Goal: Task Accomplishment & Management: Use online tool/utility

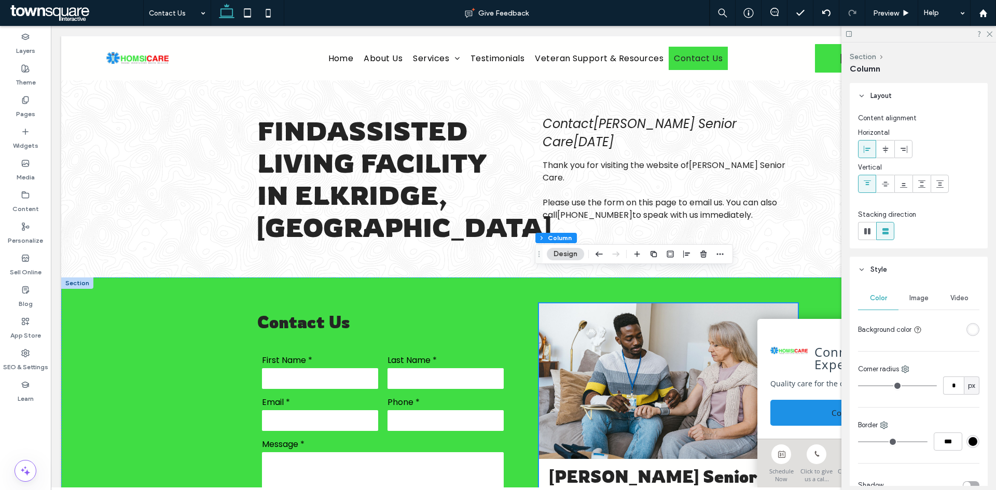
click at [989, 37] on div at bounding box center [919, 34] width 155 height 16
click at [990, 35] on icon at bounding box center [989, 33] width 7 height 7
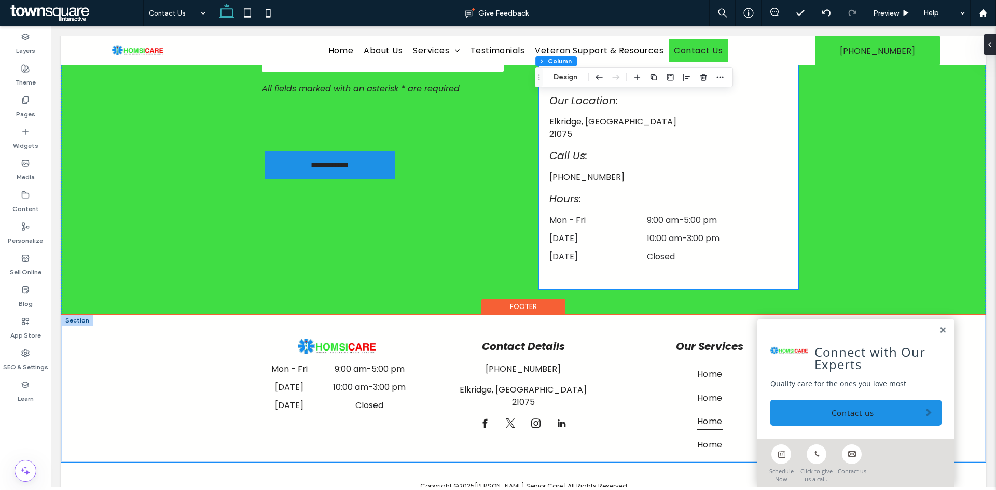
scroll to position [424, 0]
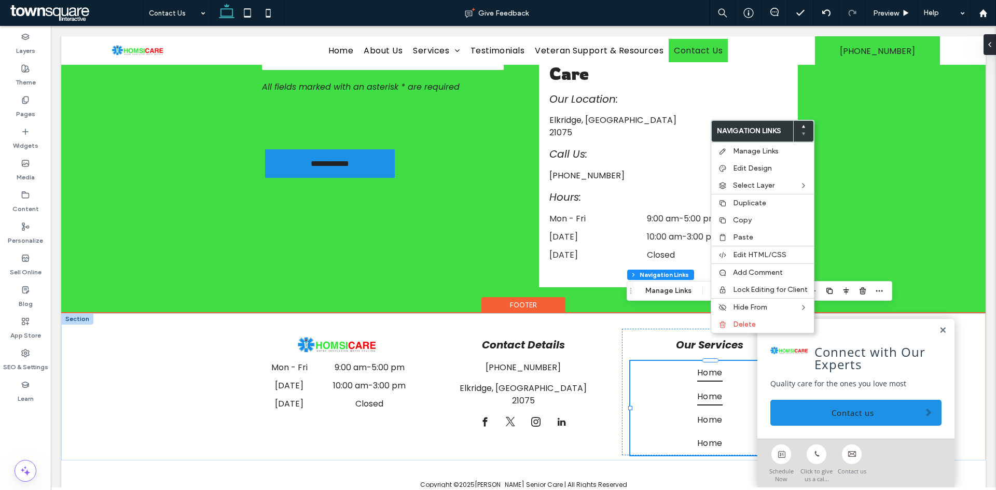
type input "***"
type input "****"
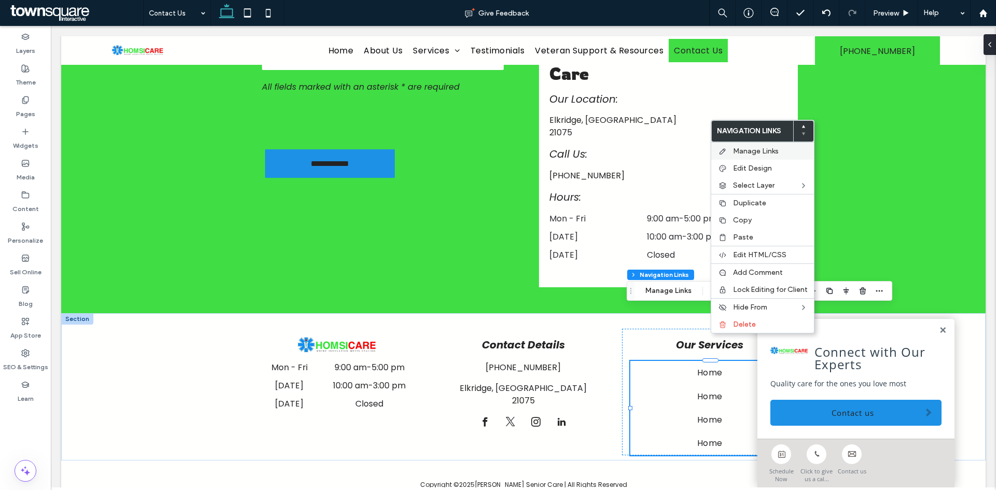
click at [762, 157] on div "Manage Links" at bounding box center [762, 151] width 103 height 18
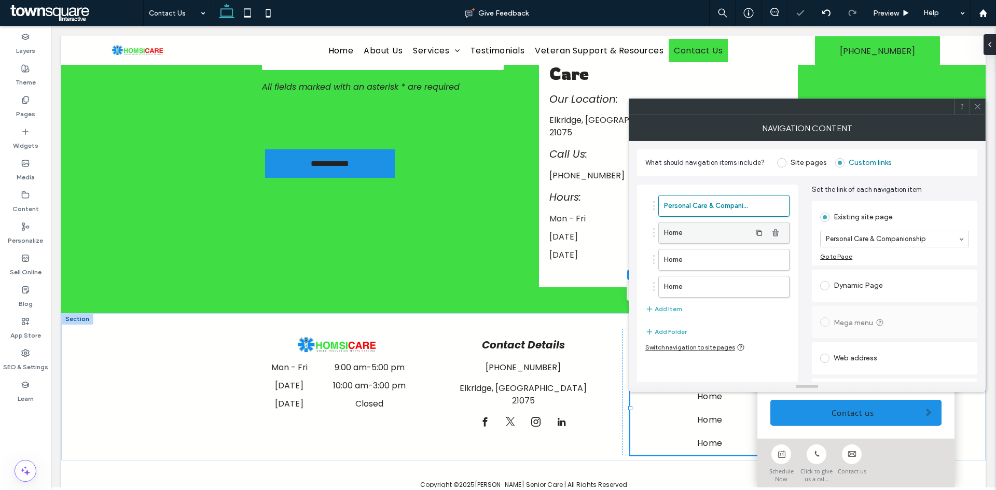
click at [741, 231] on label "Home" at bounding box center [707, 233] width 87 height 21
click at [709, 261] on label "Home" at bounding box center [707, 260] width 87 height 21
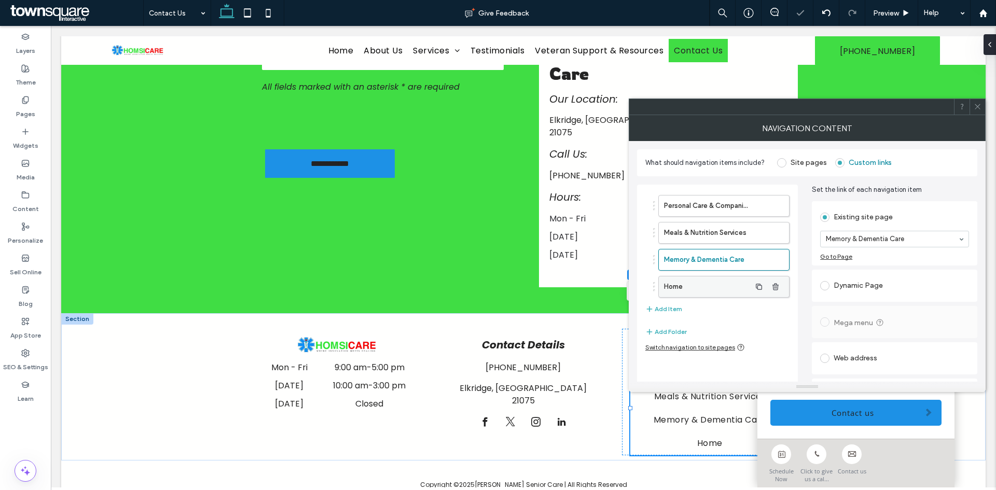
click at [715, 280] on label "Home" at bounding box center [707, 287] width 87 height 21
click at [980, 103] on icon at bounding box center [978, 107] width 8 height 8
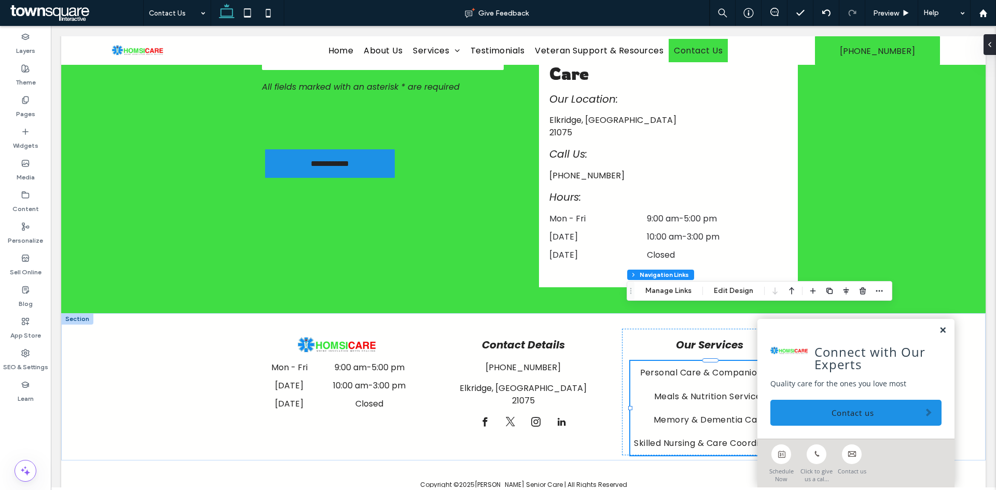
click at [939, 330] on link at bounding box center [943, 330] width 8 height 9
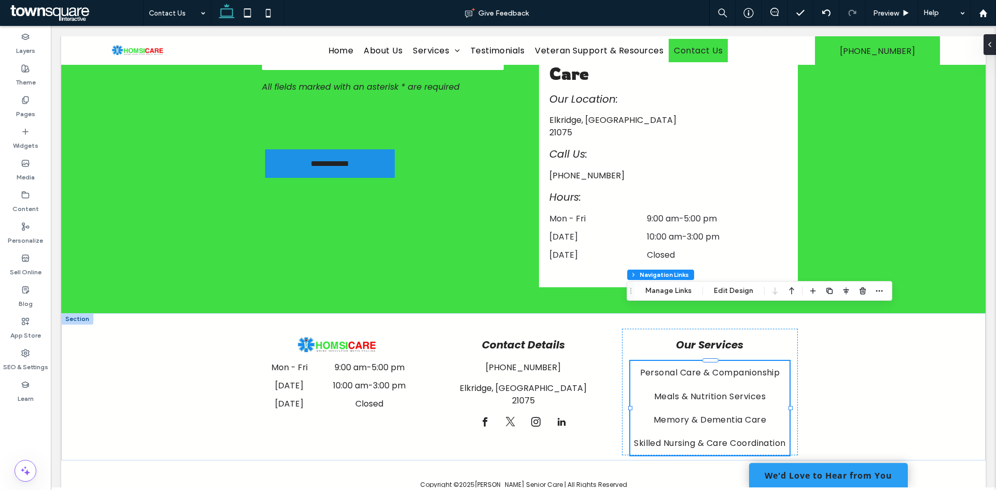
click at [848, 469] on link "We'd Love to Hear from You" at bounding box center [828, 475] width 159 height 24
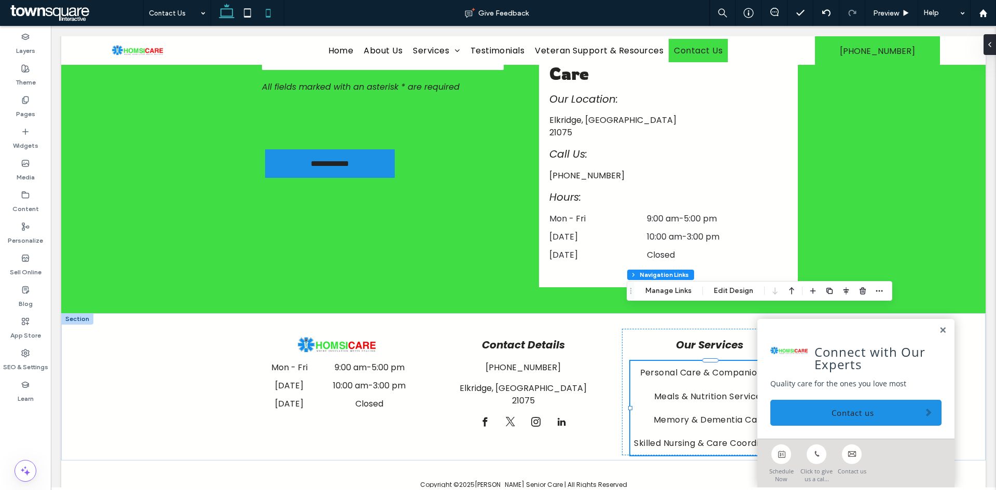
click at [278, 12] on icon at bounding box center [268, 13] width 21 height 21
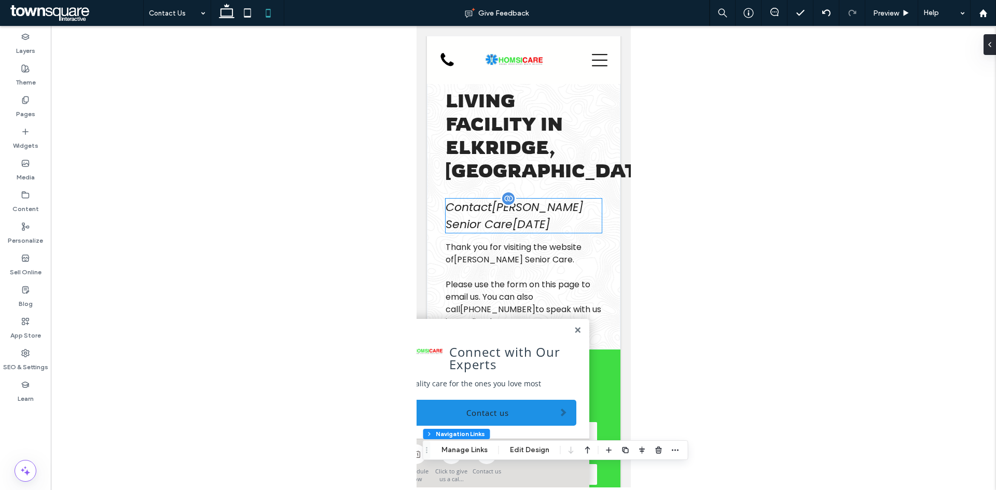
scroll to position [0, 0]
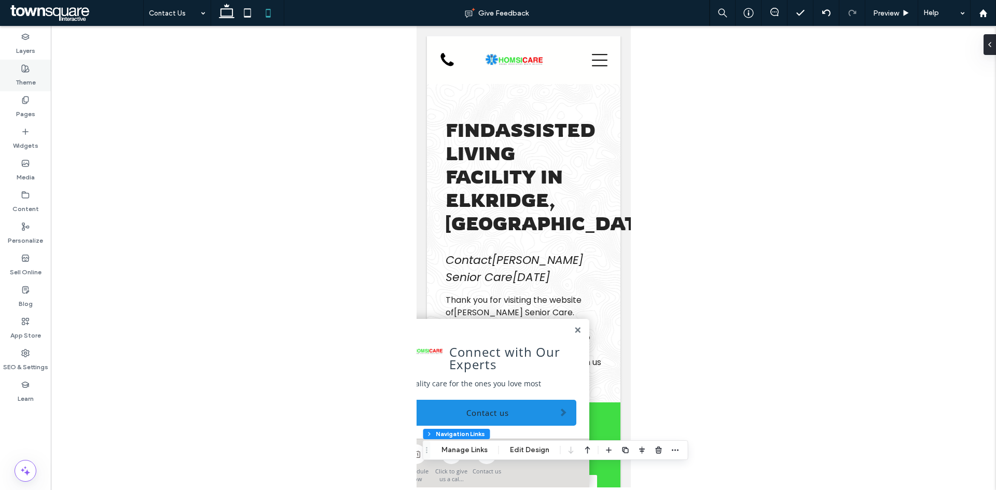
click at [19, 77] on label "Theme" at bounding box center [26, 80] width 20 height 15
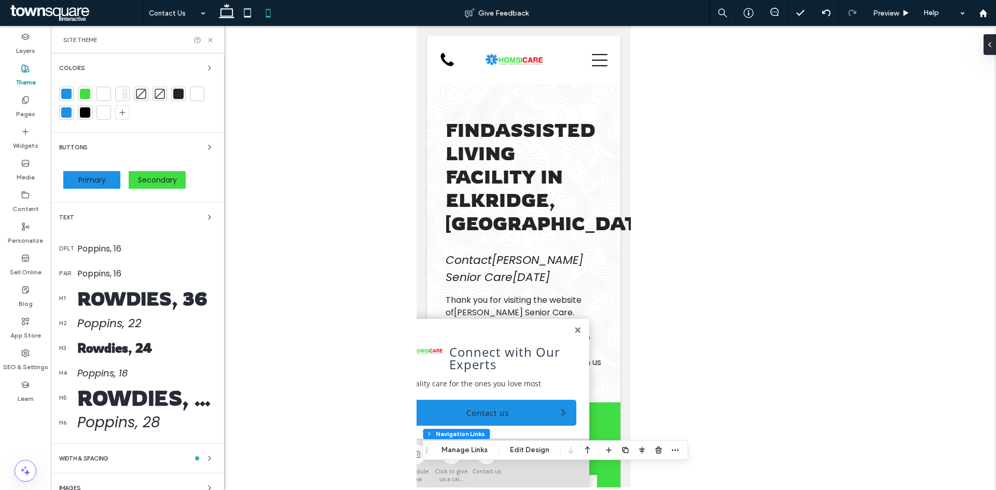
click at [156, 304] on div "Rowdies, 36" at bounding box center [146, 298] width 139 height 23
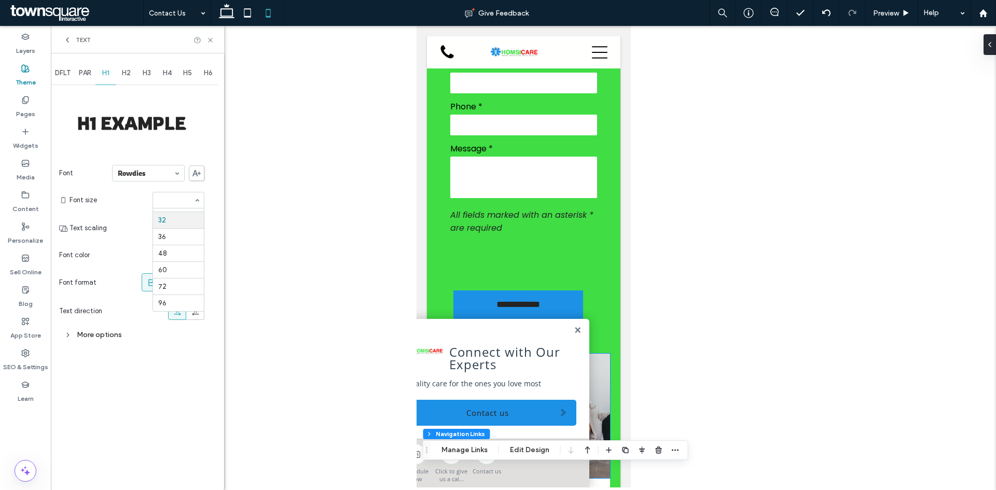
scroll to position [519, 0]
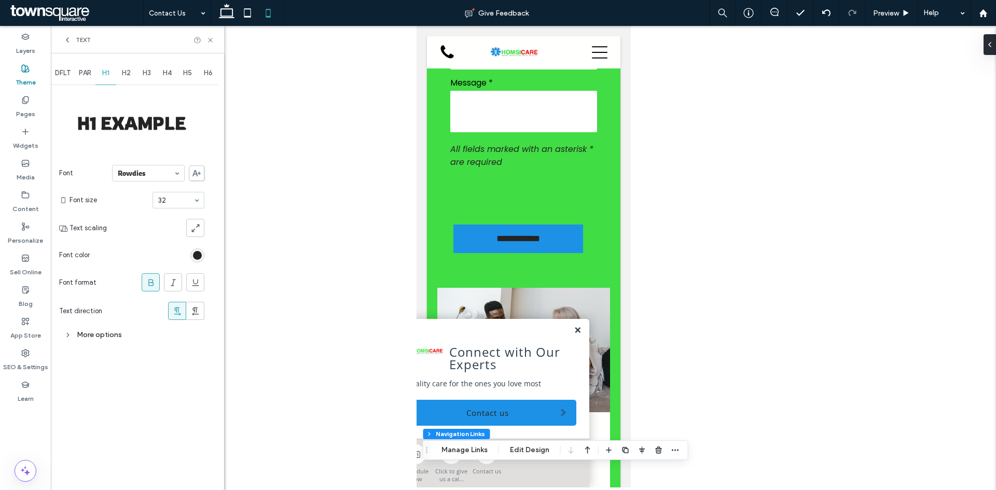
click at [573, 331] on link at bounding box center [577, 330] width 8 height 9
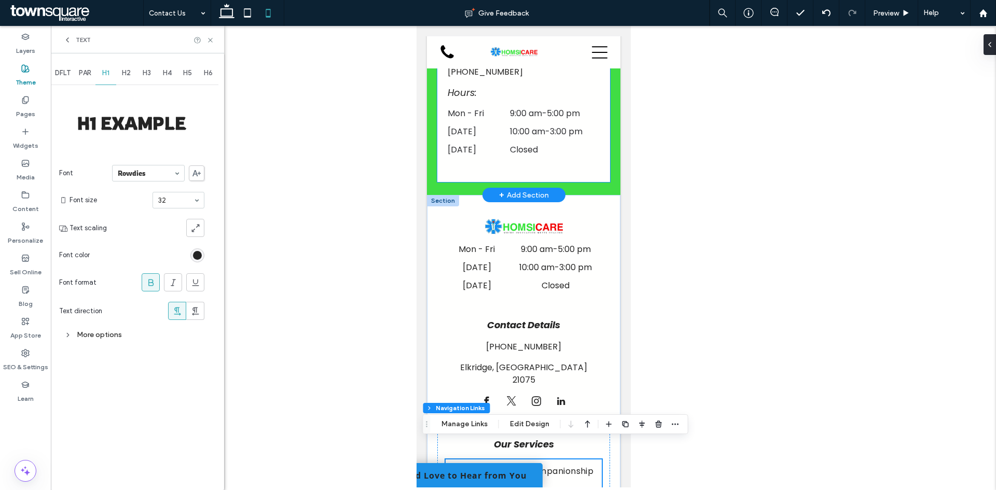
scroll to position [1145, 0]
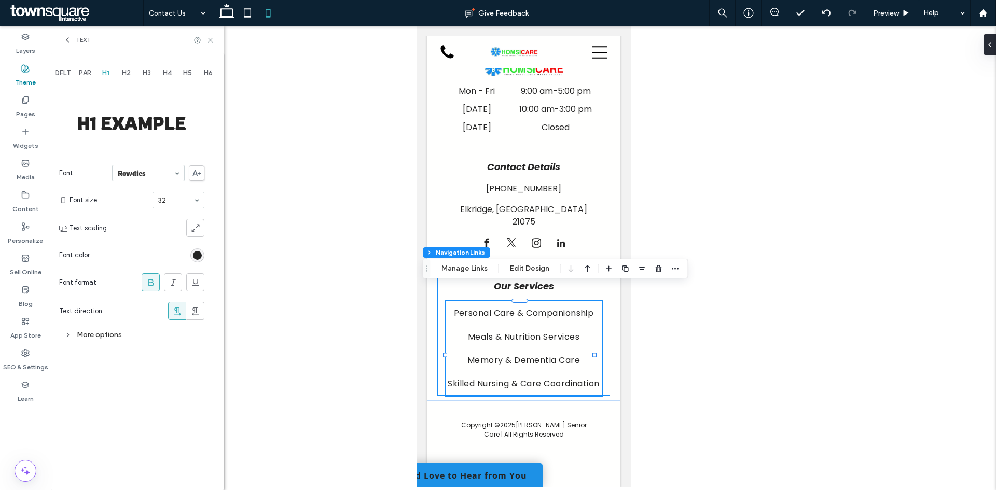
click at [597, 346] on div "Personal Care & Companionship Meals & Nutrition Services Memory & Dementia Care…" at bounding box center [523, 333] width 173 height 125
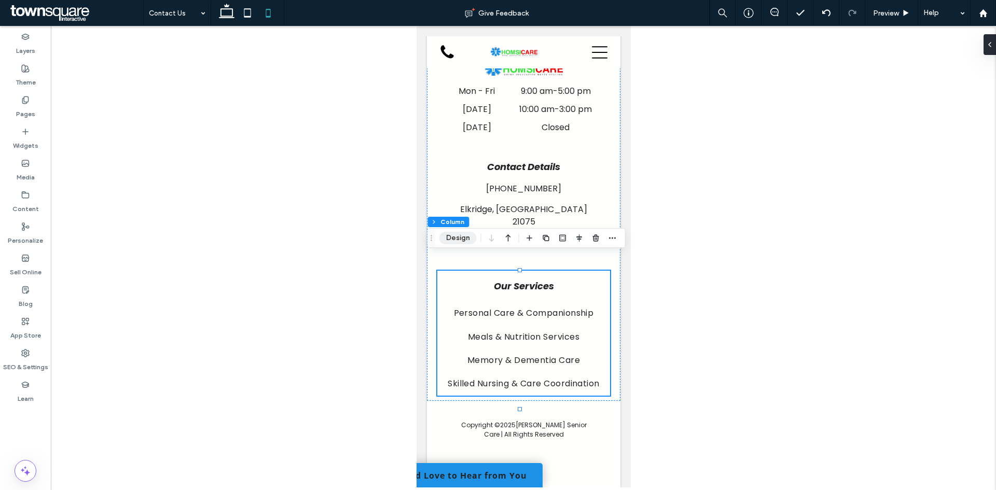
click at [469, 237] on button "Design" at bounding box center [458, 238] width 37 height 12
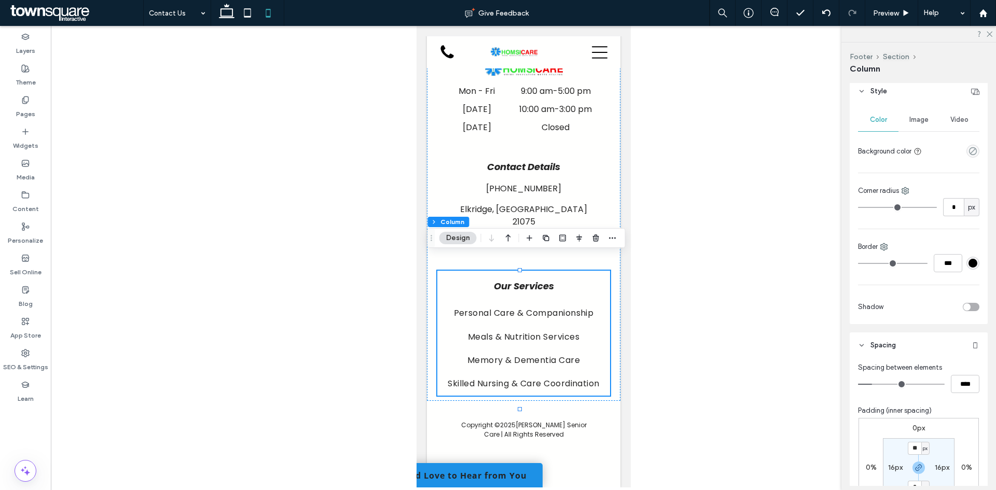
scroll to position [259, 0]
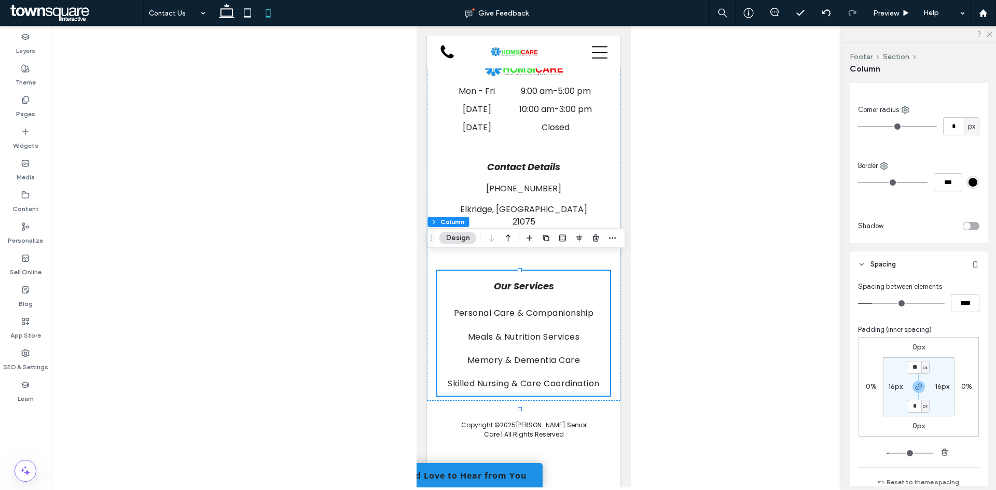
click at [891, 387] on label "16px" at bounding box center [895, 386] width 15 height 9
type input "*"
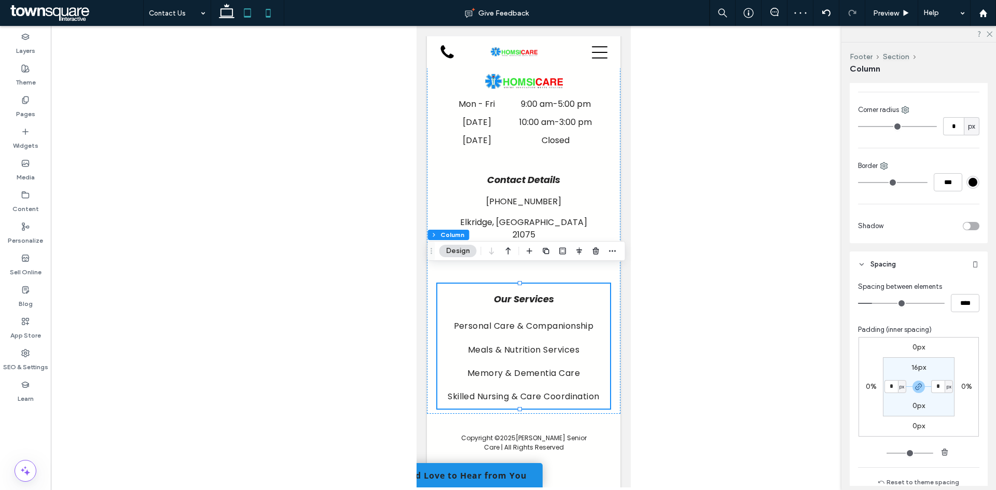
click at [248, 17] on use at bounding box center [247, 12] width 7 height 9
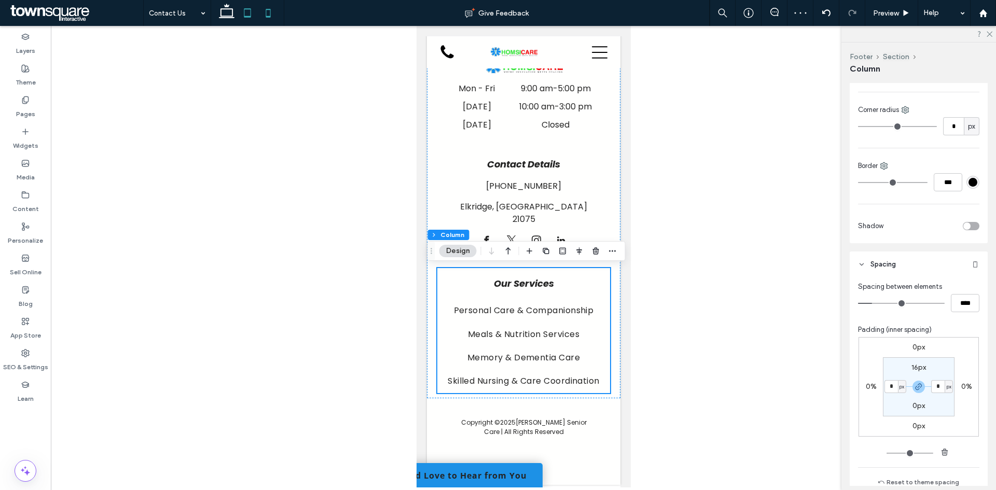
type input "**"
type input "*****"
type input "**"
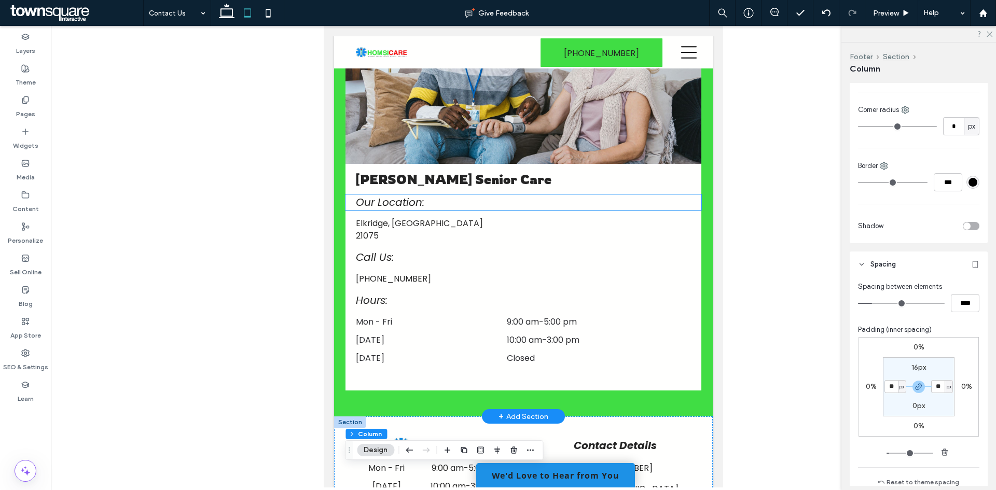
scroll to position [637, 0]
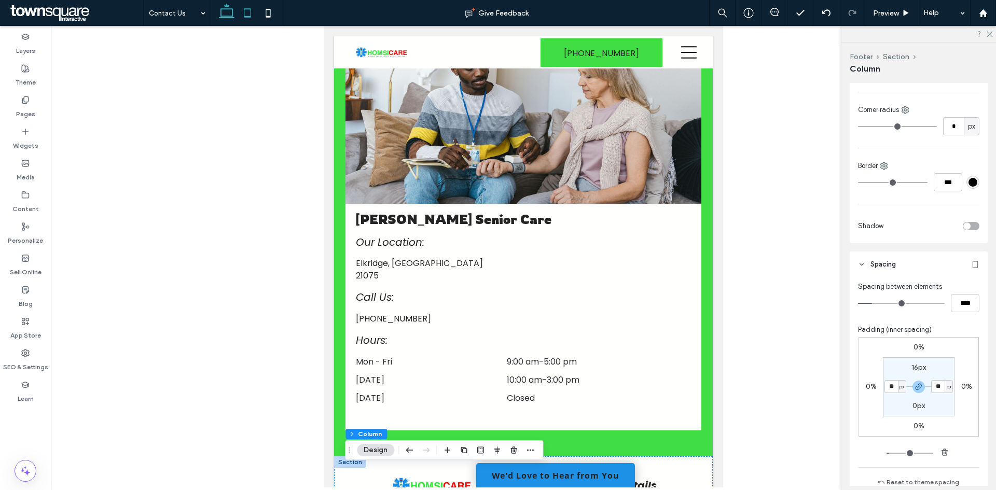
click at [224, 19] on icon at bounding box center [226, 13] width 21 height 21
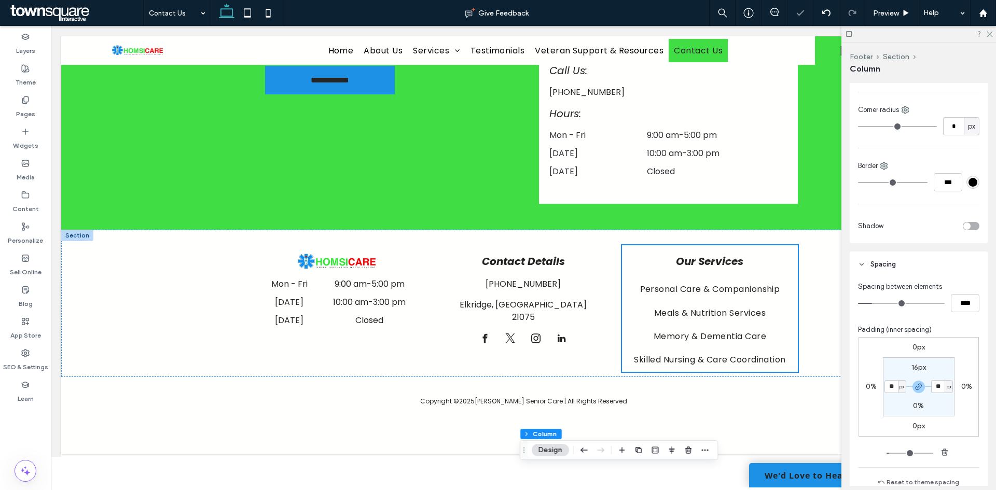
type input "***"
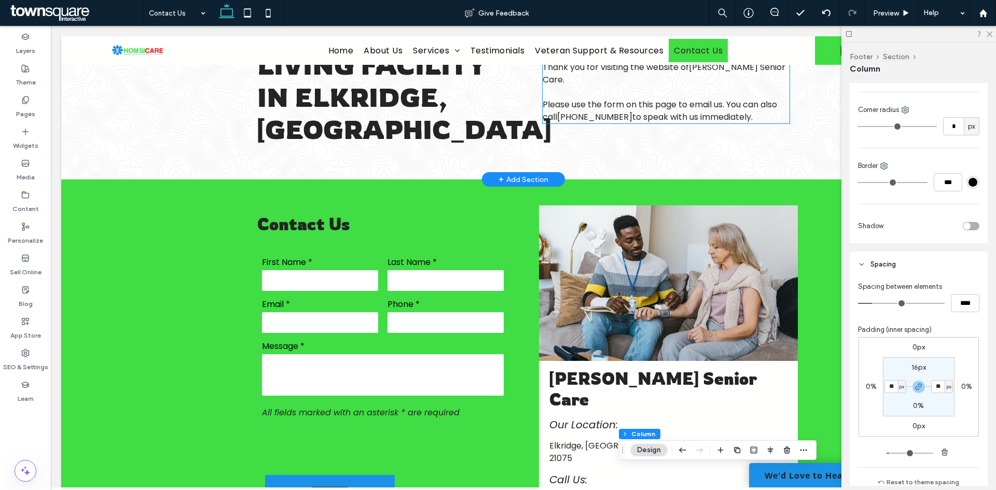
scroll to position [0, 0]
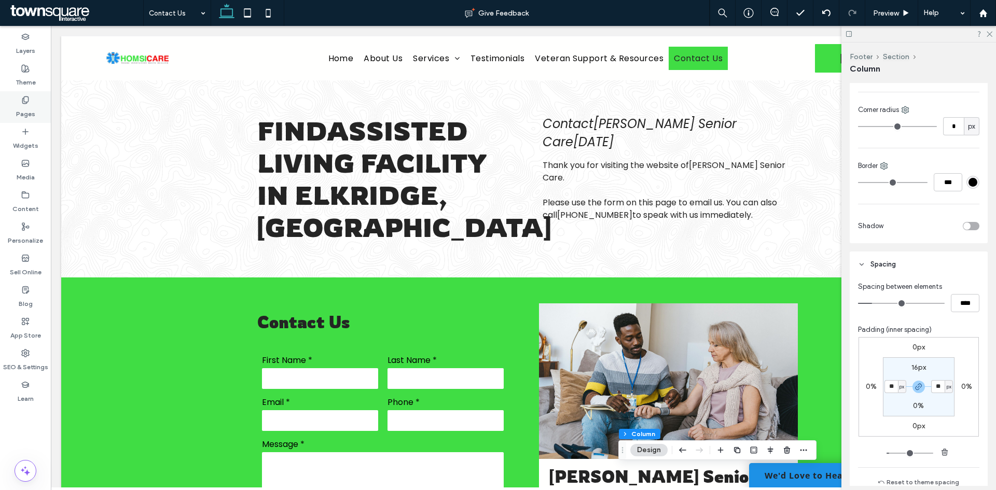
click at [25, 103] on use at bounding box center [25, 100] width 6 height 7
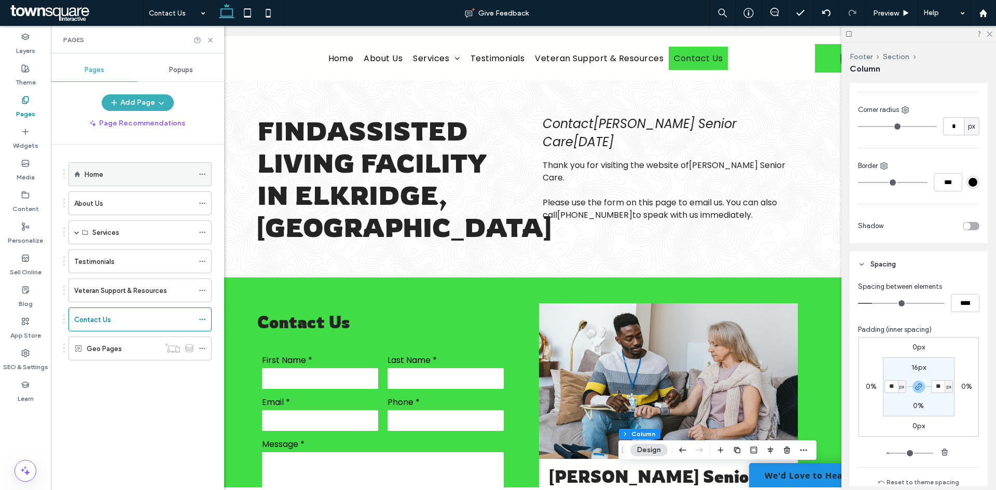
click at [120, 176] on div "Home" at bounding box center [139, 174] width 109 height 11
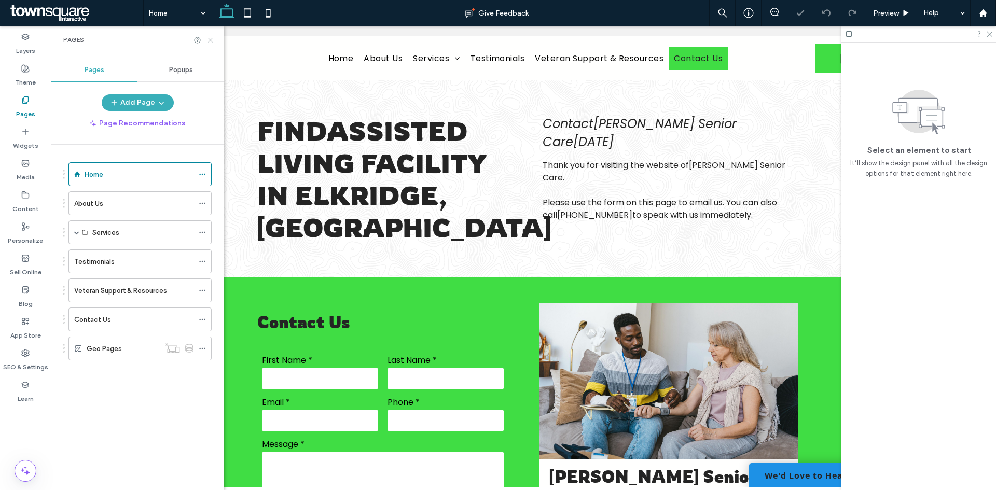
click at [213, 38] on icon at bounding box center [211, 40] width 8 height 8
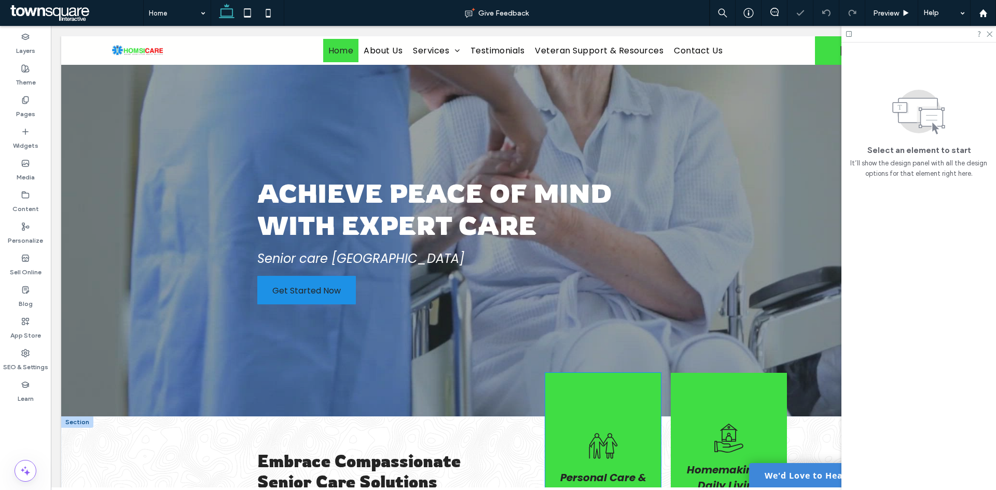
scroll to position [140, 0]
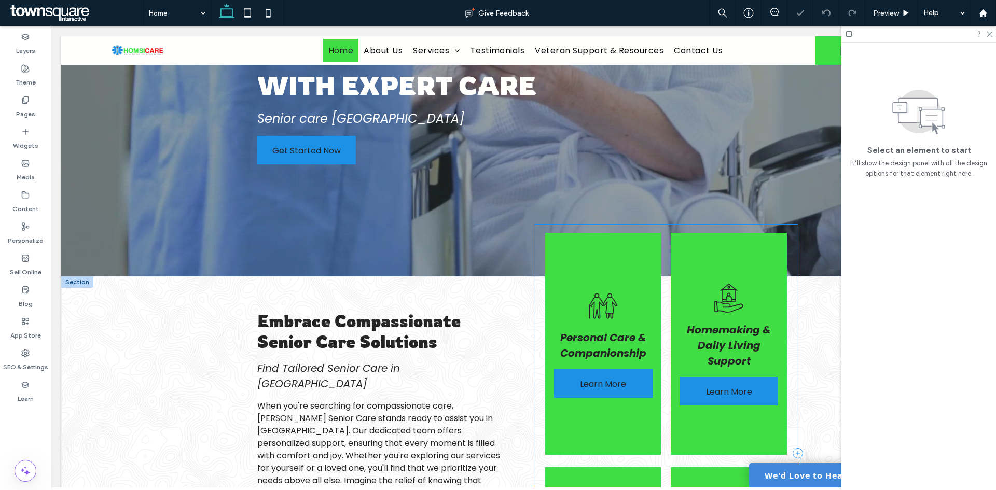
click at [536, 333] on div "Personal Care & Companionship Learn More Homemaking & Daily Living Support Lear…" at bounding box center [667, 454] width 264 height 458
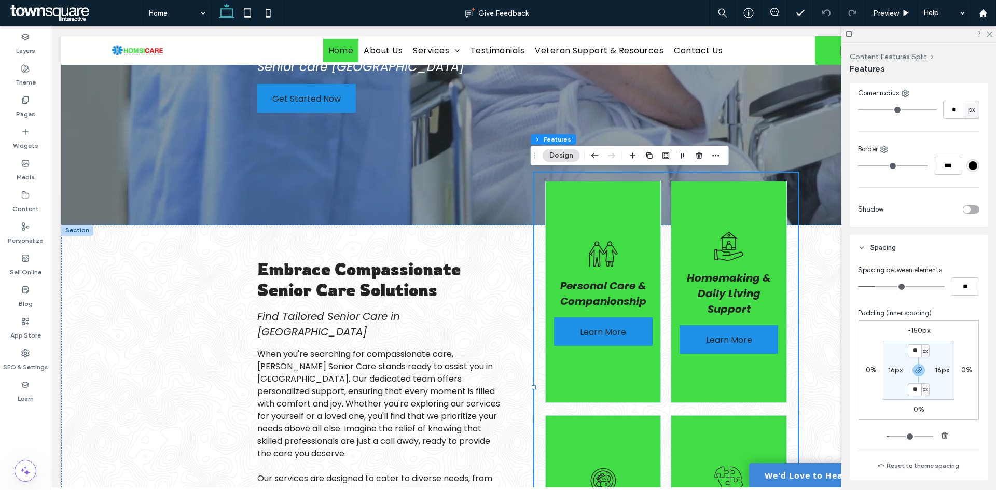
scroll to position [363, 0]
click at [920, 325] on div "-150px 0% 0% 0% ** px 16px ** px 16px" at bounding box center [919, 370] width 120 height 100
click at [919, 332] on label "-150px" at bounding box center [919, 330] width 22 height 9
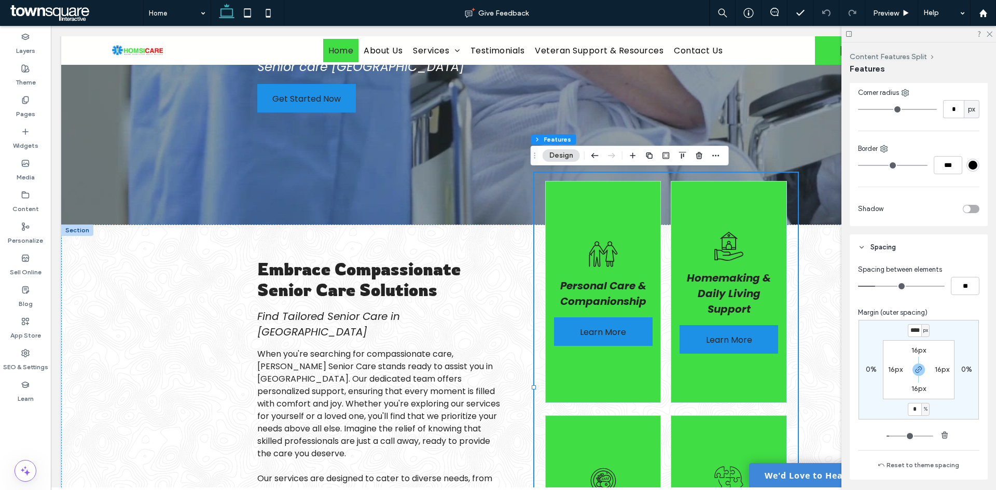
type input "*"
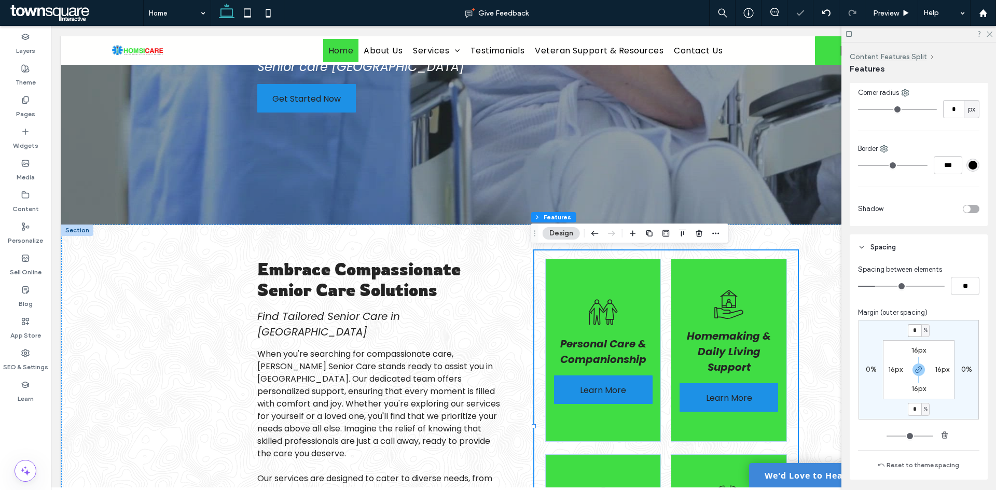
click at [915, 331] on input "*" at bounding box center [914, 330] width 13 height 13
click at [915, 370] on icon "button" at bounding box center [919, 370] width 8 height 8
click at [918, 328] on input "*" at bounding box center [914, 330] width 13 height 13
click at [926, 330] on div "%" at bounding box center [926, 330] width 8 height 13
click at [922, 346] on span "px" at bounding box center [919, 346] width 7 height 10
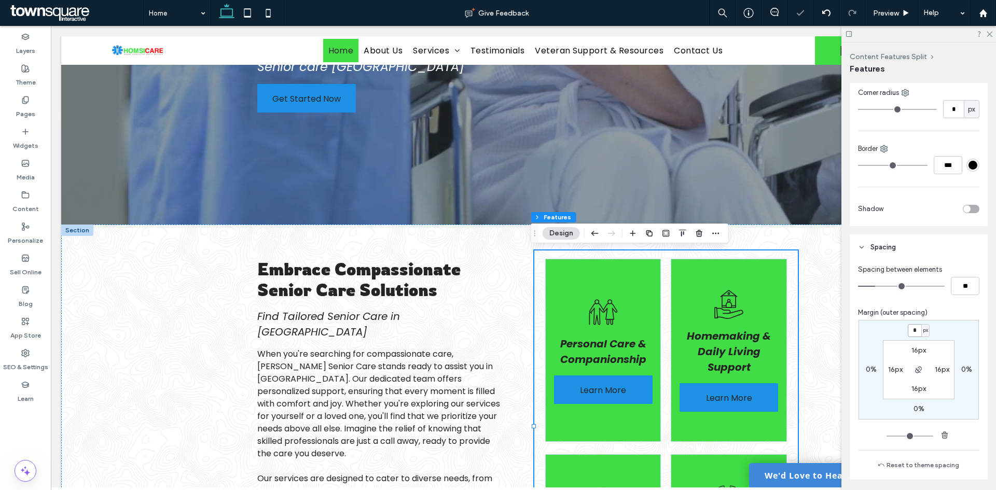
click at [914, 331] on input "*" at bounding box center [914, 330] width 13 height 13
type input "***"
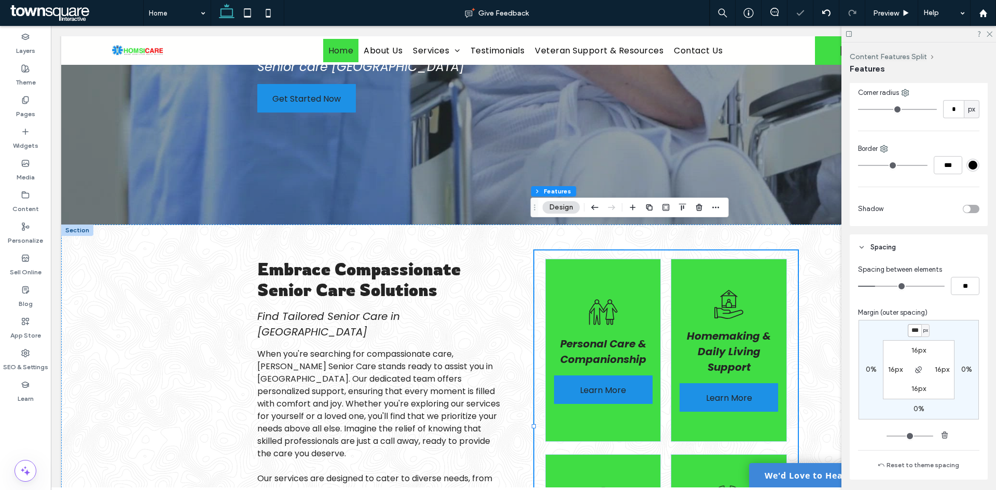
type input "*"
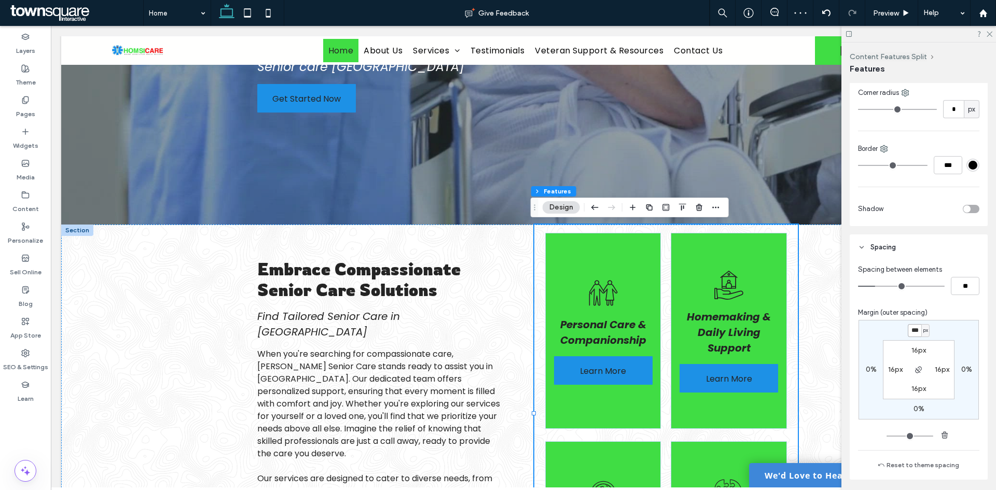
click at [911, 332] on input "***" at bounding box center [914, 330] width 13 height 13
type input "***"
type input "*"
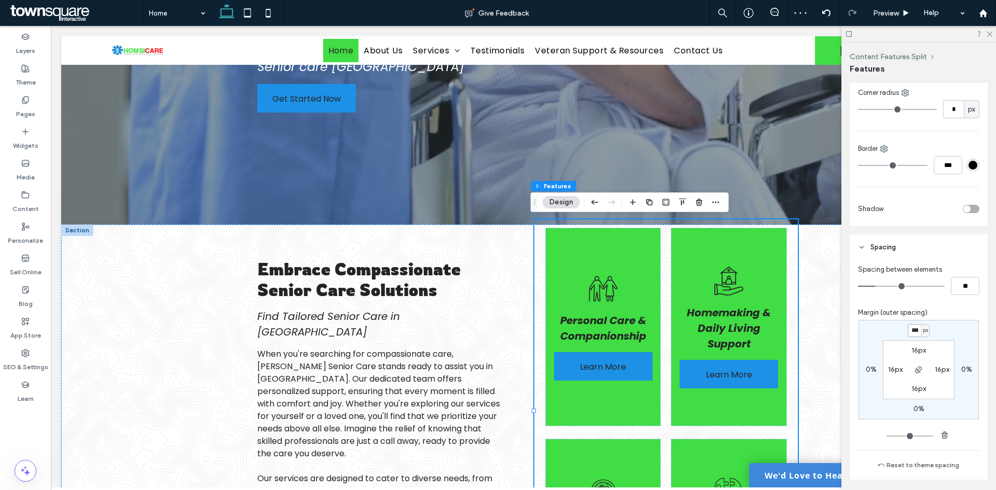
type input "***"
type input "*"
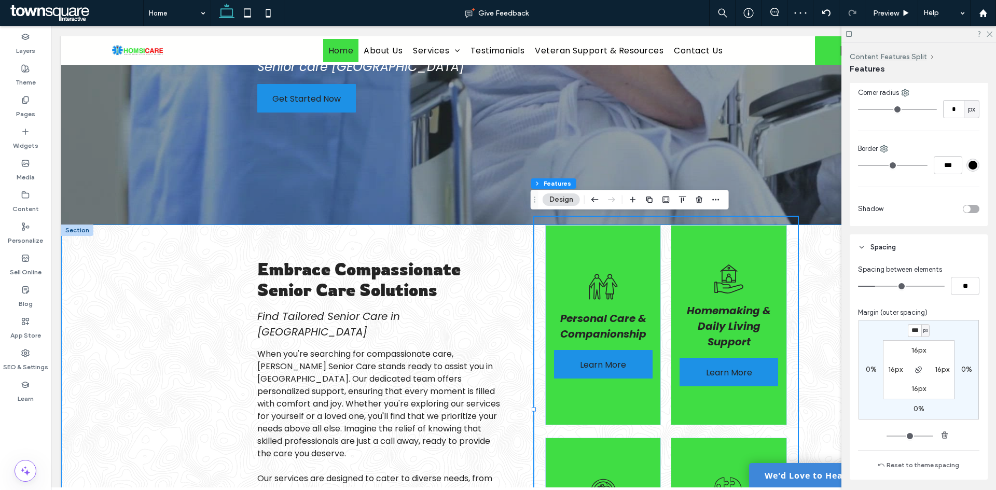
click at [171, 324] on div "Embrace Compassionate Senior Care Solutions Find Tailored Senior Care in [GEOGR…" at bounding box center [523, 441] width 925 height 432
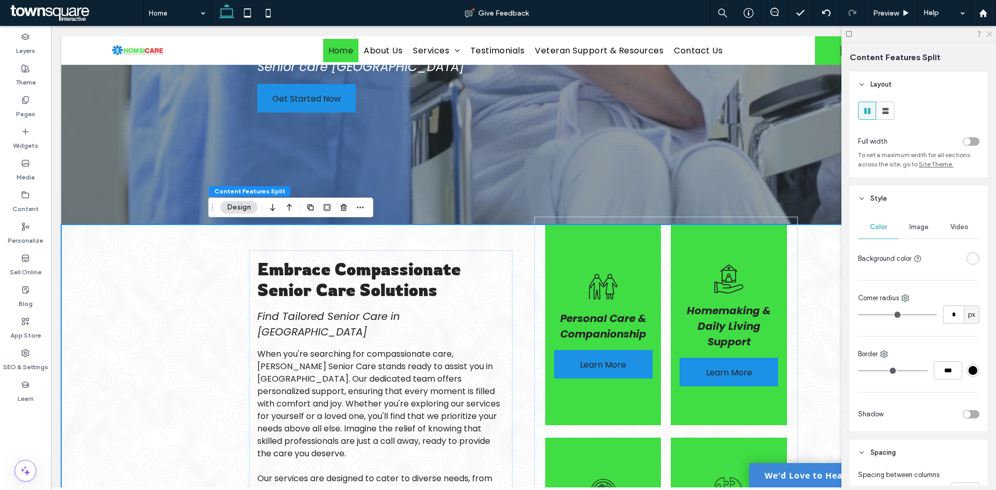
click at [989, 33] on icon at bounding box center [989, 33] width 7 height 7
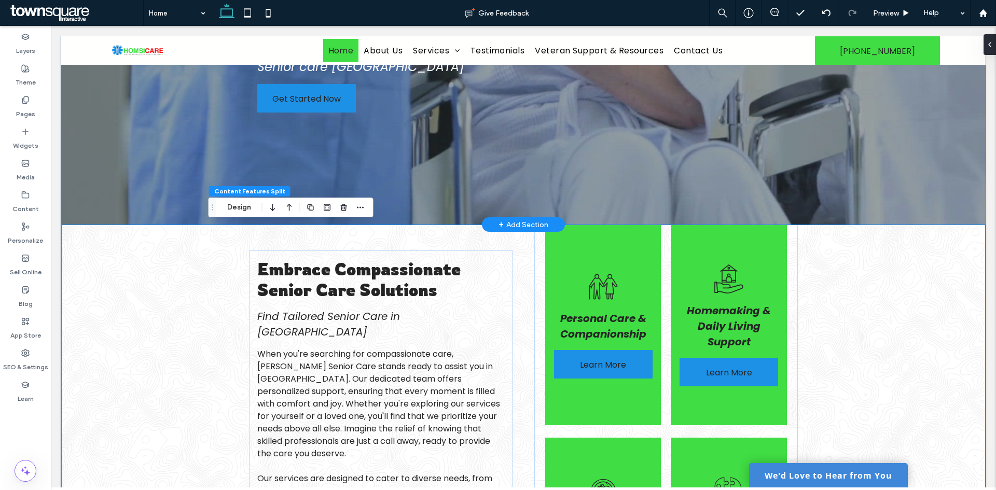
click at [115, 119] on div at bounding box center [523, 49] width 925 height 352
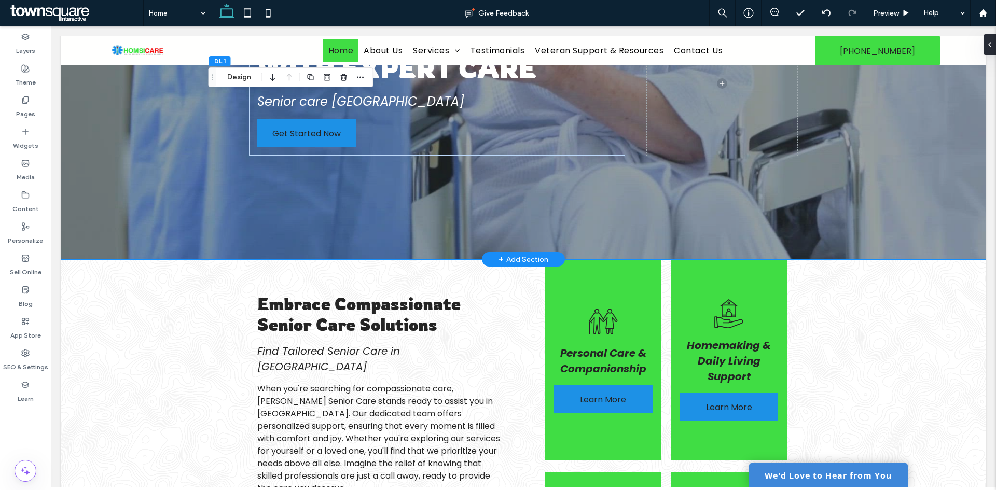
scroll to position [88, 0]
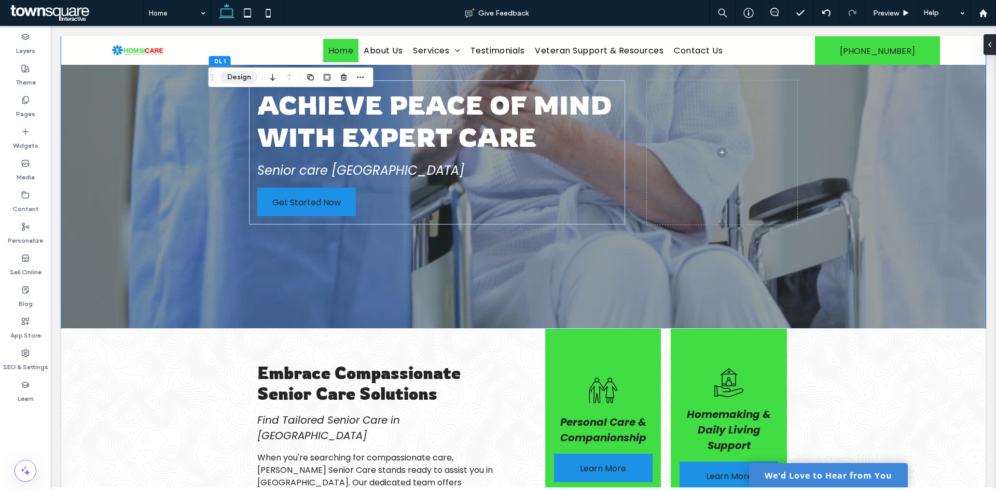
click at [242, 78] on button "Design" at bounding box center [239, 77] width 37 height 12
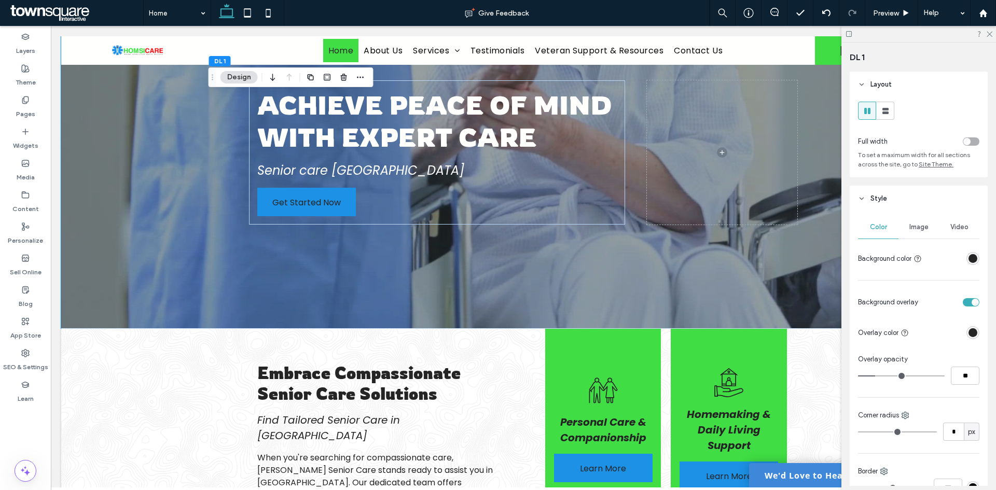
click at [924, 228] on span "Image" at bounding box center [919, 227] width 19 height 8
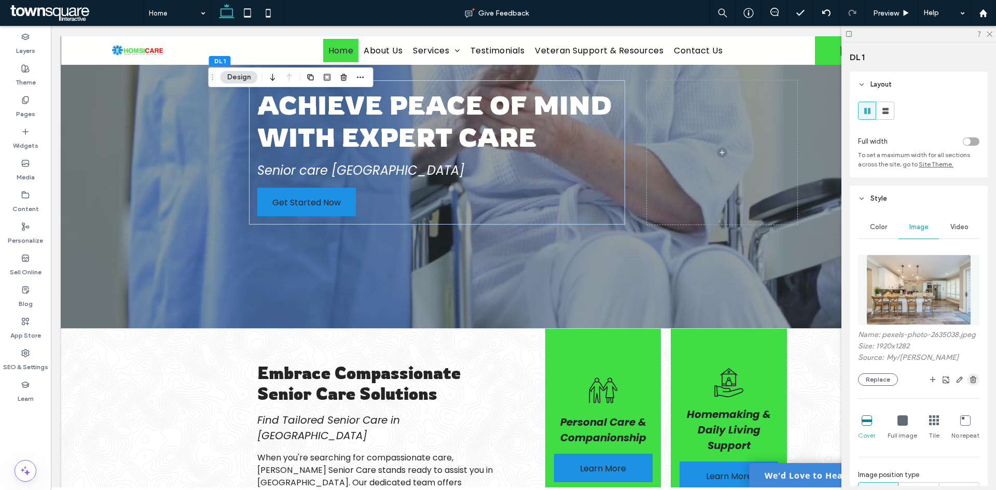
click at [970, 383] on use "button" at bounding box center [973, 379] width 6 height 7
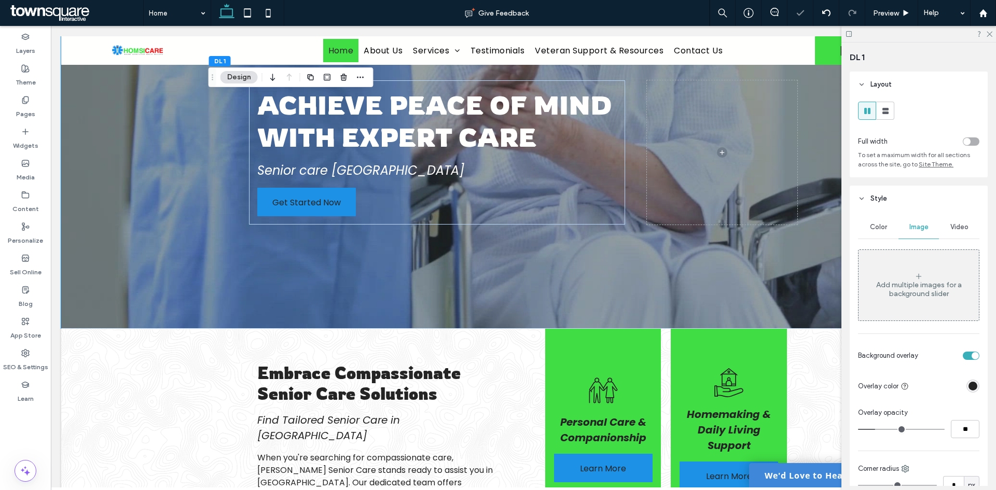
click at [952, 231] on span "Video" at bounding box center [960, 227] width 18 height 8
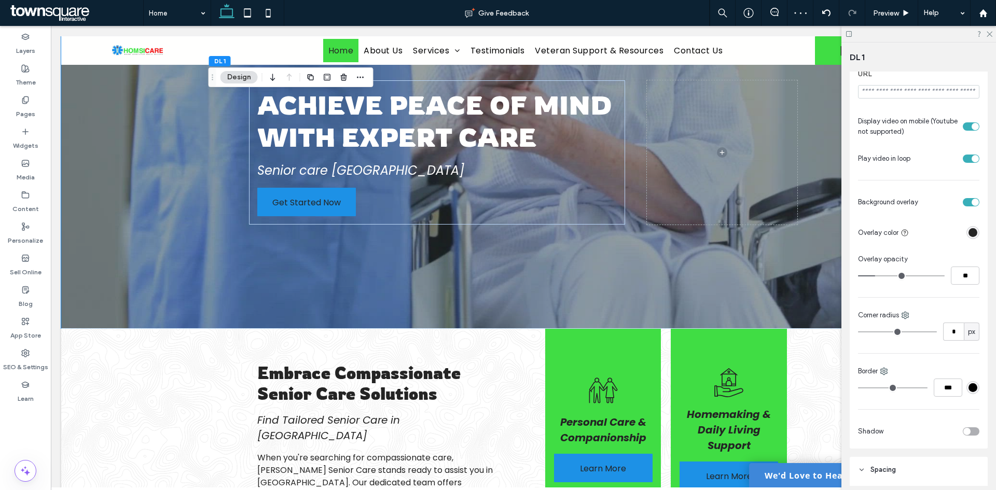
scroll to position [363, 0]
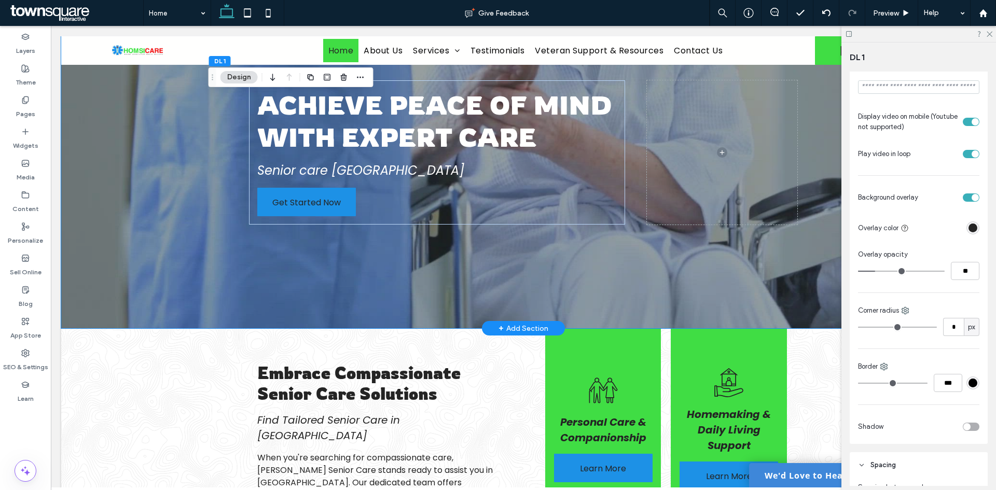
click at [728, 246] on div "Achieve Peace of Mind with Expert Care Senior care [GEOGRAPHIC_DATA] Get Starte…" at bounding box center [523, 153] width 623 height 352
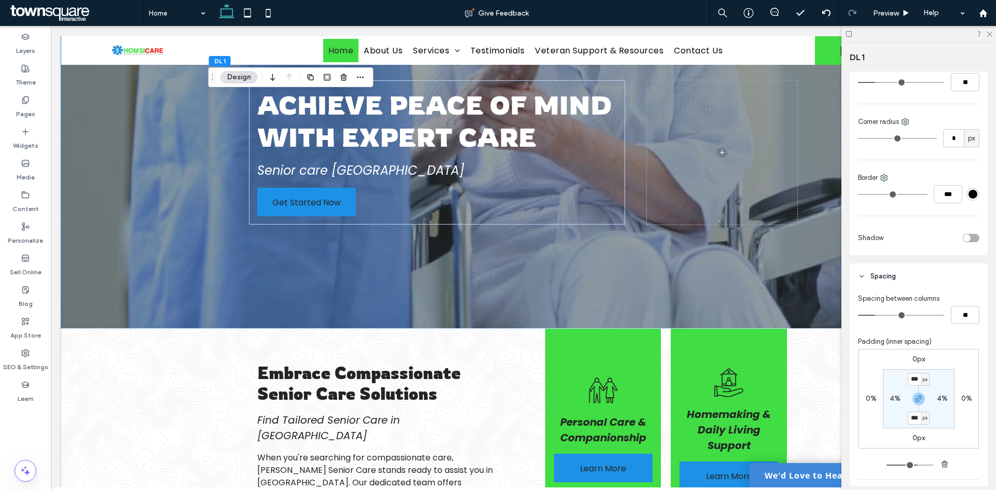
scroll to position [571, 0]
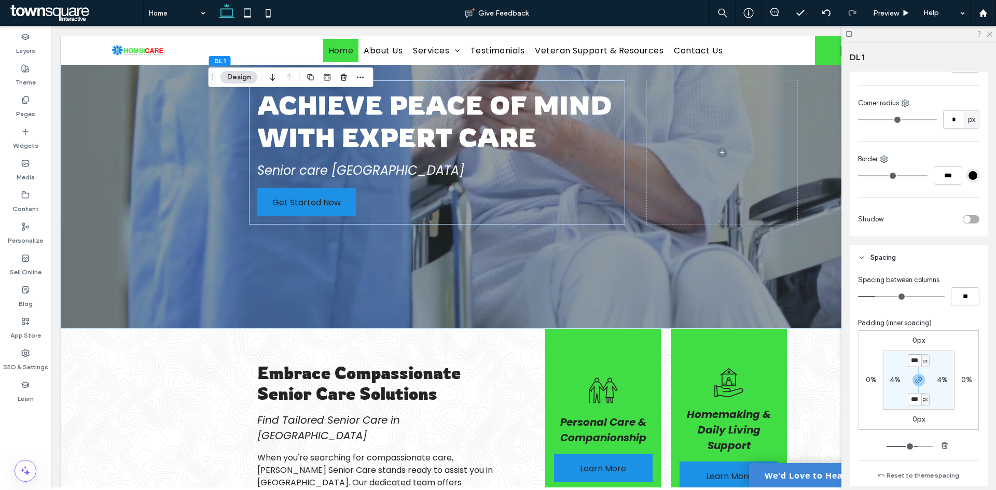
click at [913, 358] on input "***" at bounding box center [914, 360] width 13 height 13
type input "***"
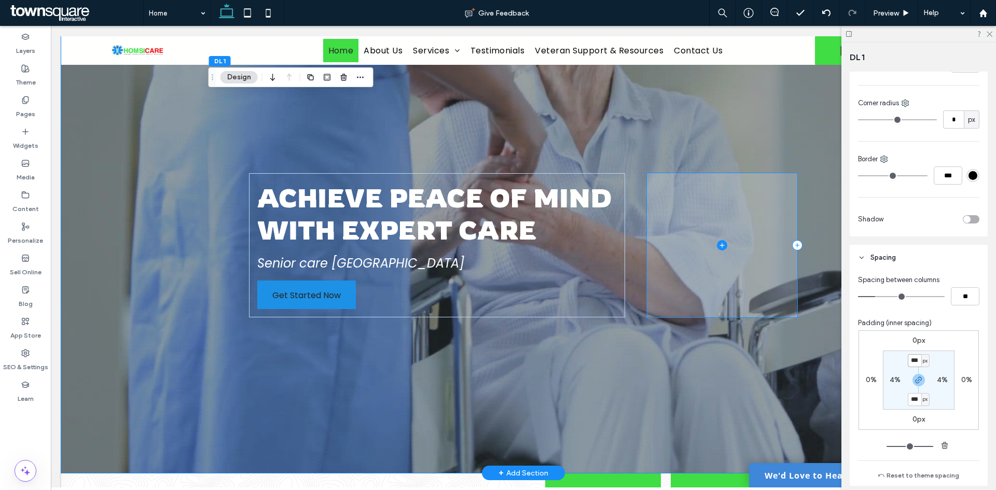
scroll to position [156, 0]
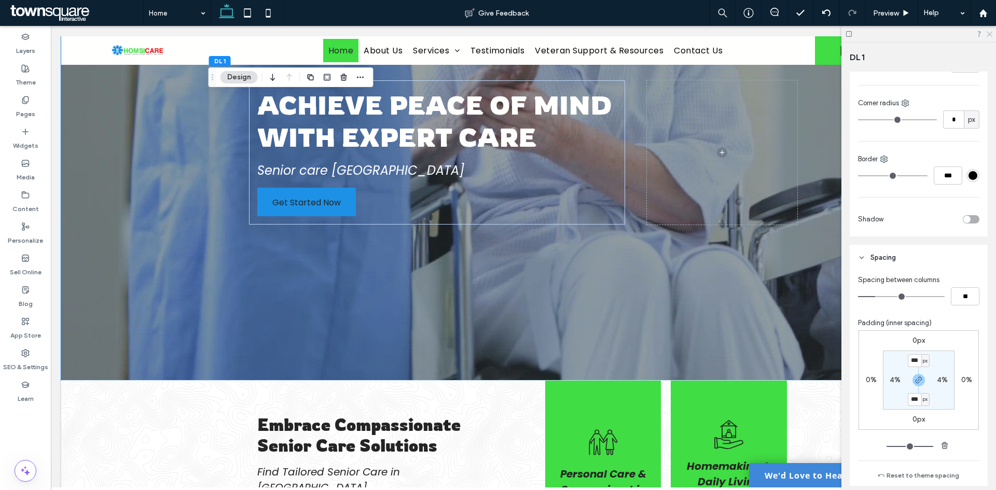
click at [990, 36] on icon at bounding box center [989, 33] width 7 height 7
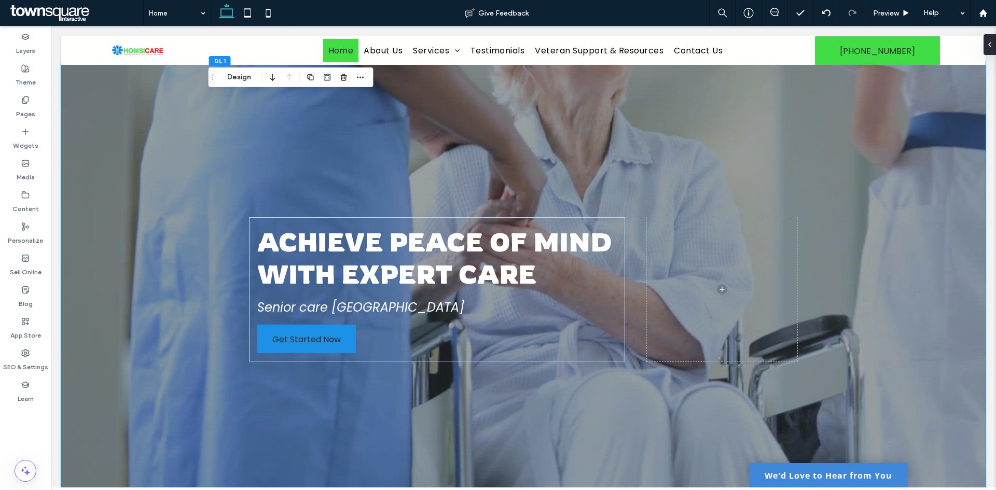
scroll to position [0, 0]
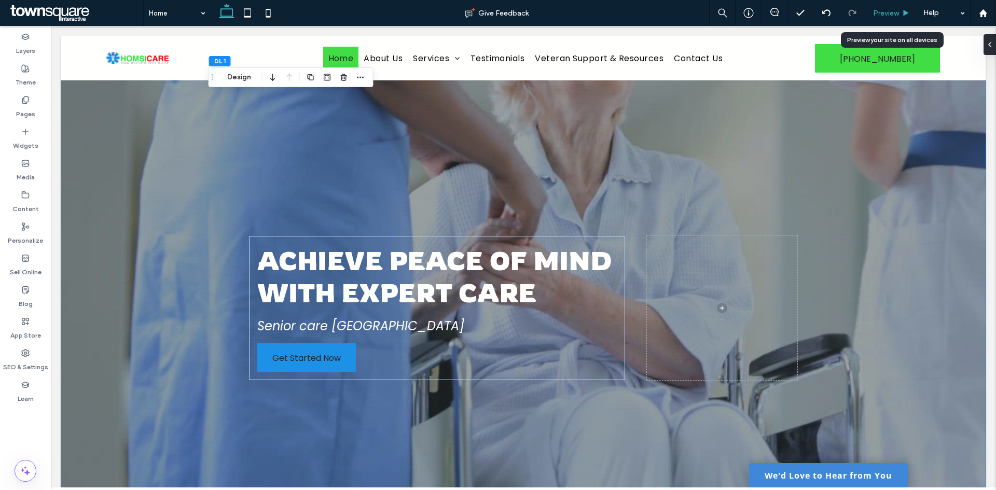
drag, startPoint x: 877, startPoint y: 15, endPoint x: 770, endPoint y: 180, distance: 196.3
click at [877, 15] on span "Preview" at bounding box center [886, 13] width 26 height 9
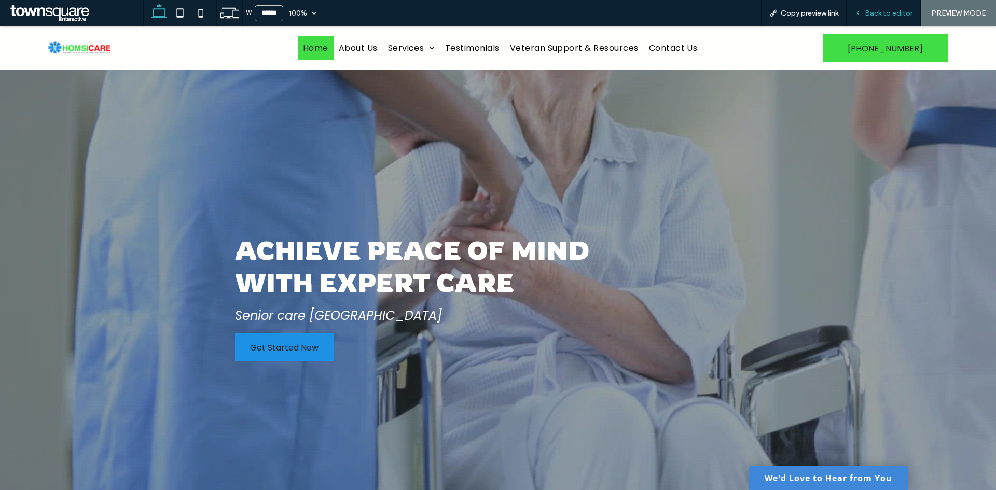
click at [889, 17] on div "Back to editor" at bounding box center [884, 13] width 74 height 26
click at [883, 12] on span "Back to editor" at bounding box center [889, 13] width 48 height 9
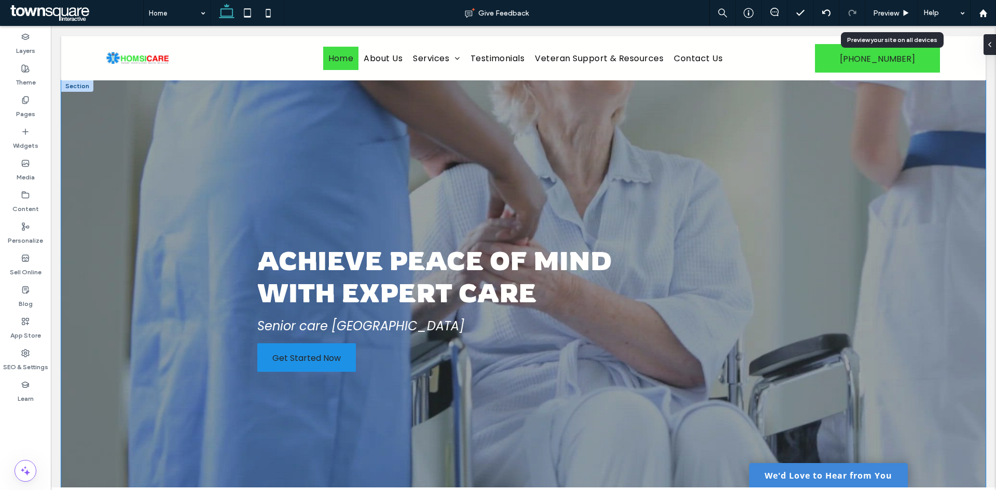
click at [706, 133] on div "Achieve Peace of Mind with Expert Care Senior care [GEOGRAPHIC_DATA] Get Starte…" at bounding box center [523, 308] width 623 height 456
click at [223, 75] on button "Design" at bounding box center [239, 77] width 37 height 12
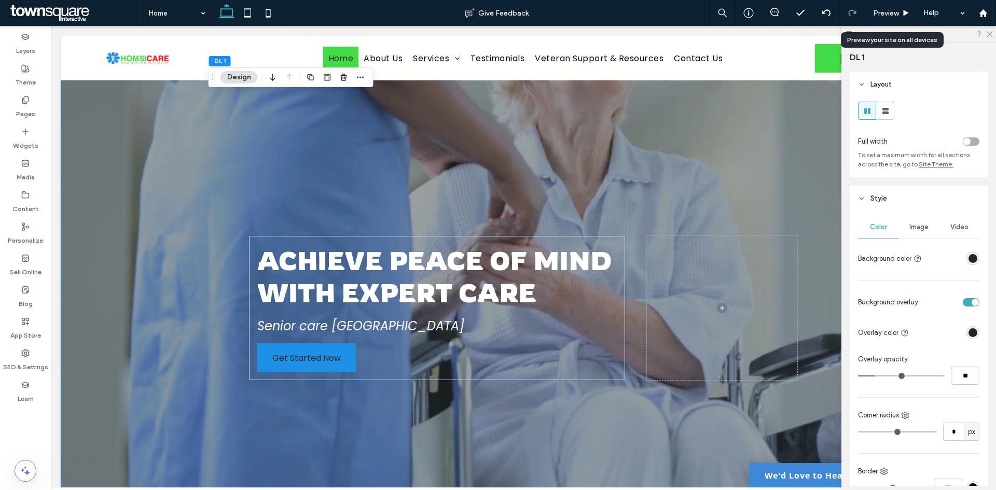
click at [939, 228] on div "Video" at bounding box center [959, 227] width 40 height 23
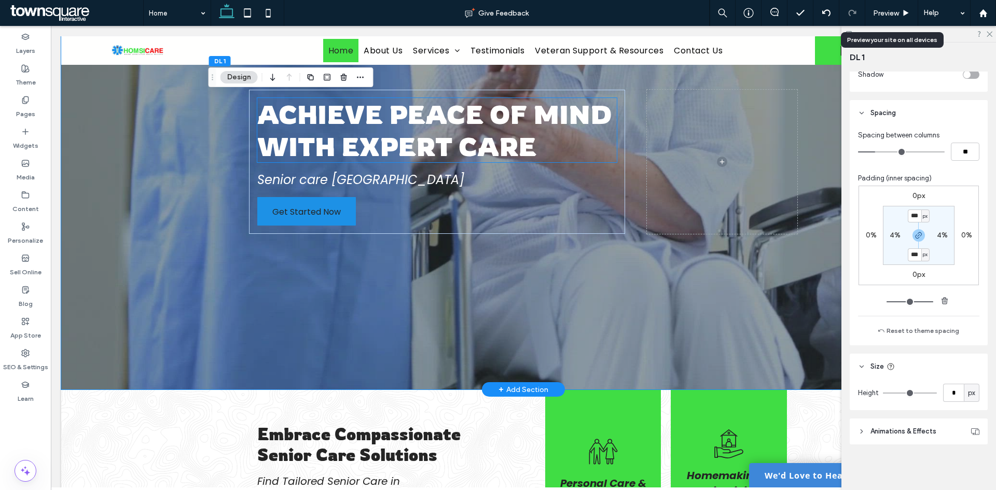
scroll to position [156, 0]
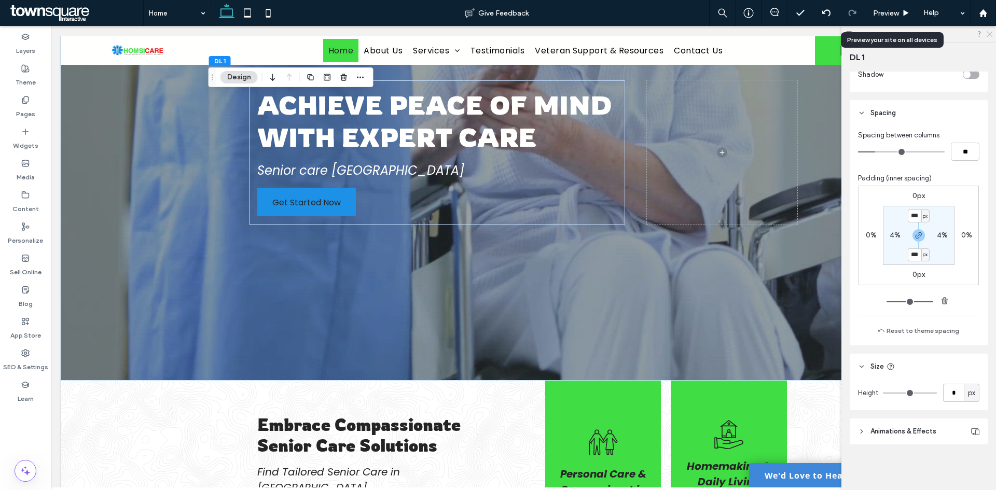
click at [990, 33] on icon at bounding box center [989, 33] width 7 height 7
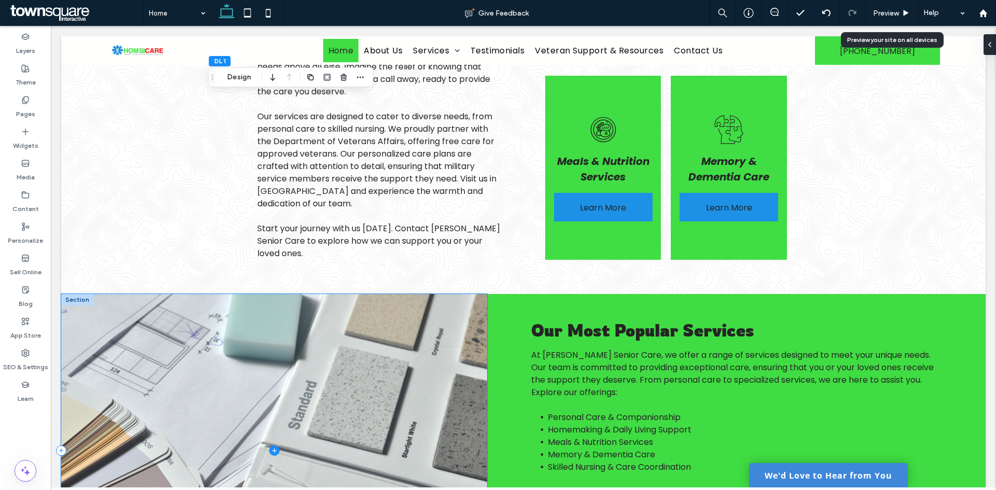
scroll to position [742, 0]
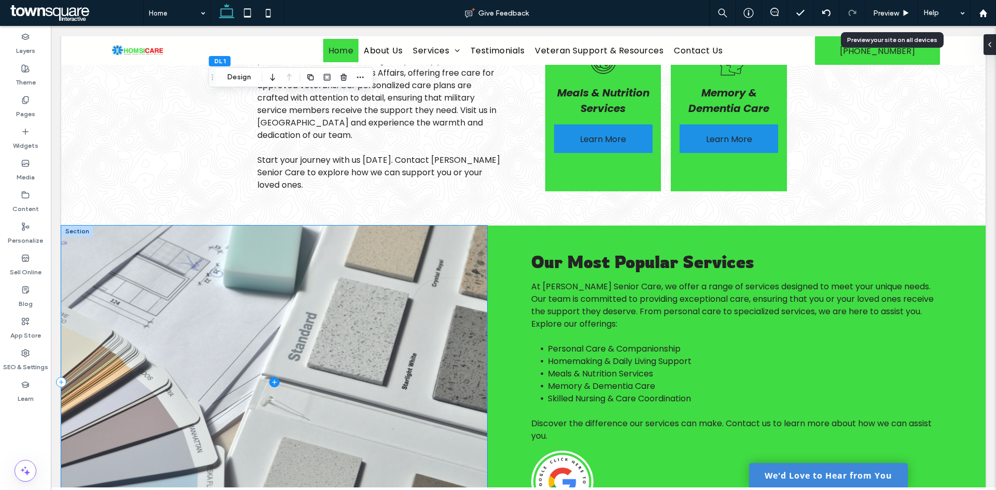
click at [329, 263] on span at bounding box center [274, 382] width 426 height 313
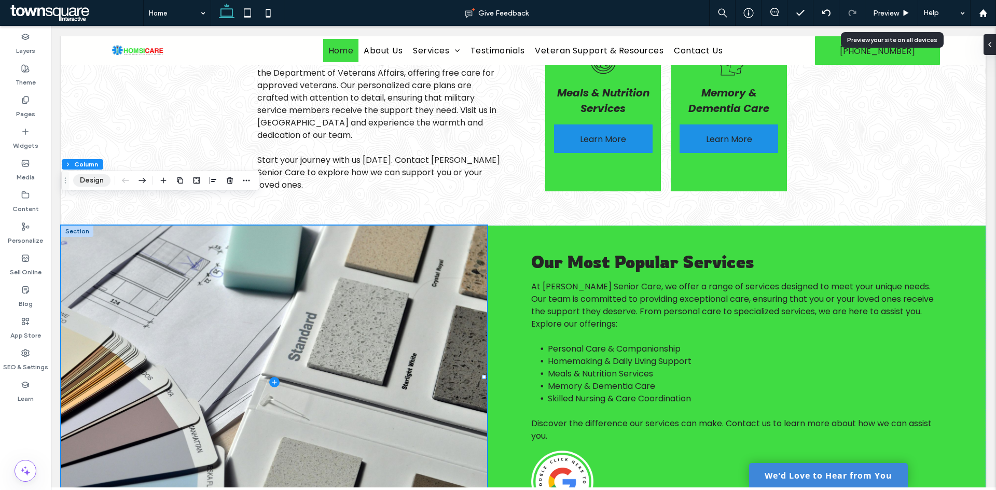
click at [108, 177] on button "Design" at bounding box center [91, 180] width 37 height 12
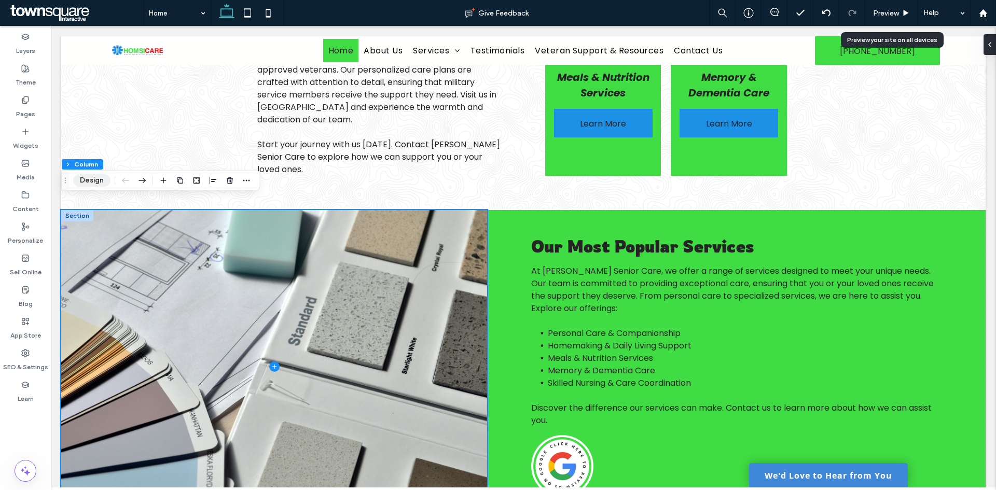
scroll to position [727, 0]
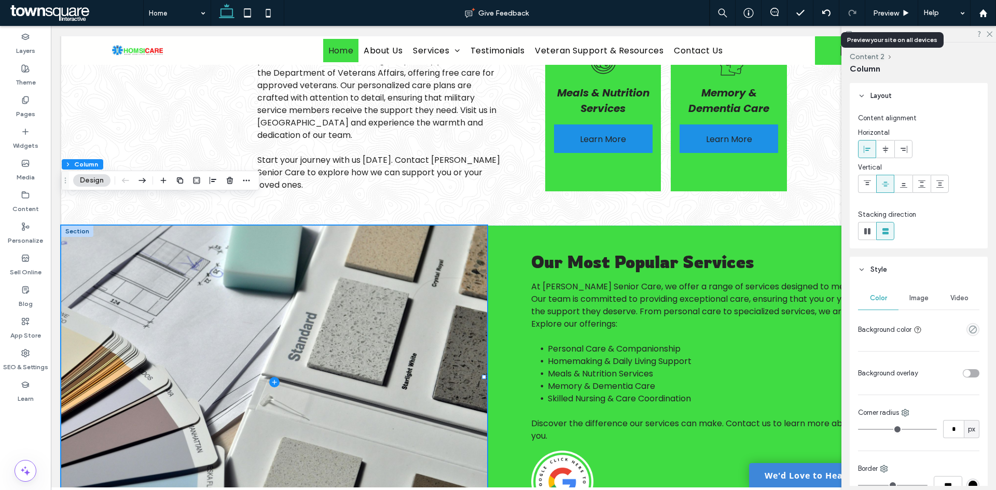
click at [924, 292] on div "Image" at bounding box center [919, 298] width 40 height 23
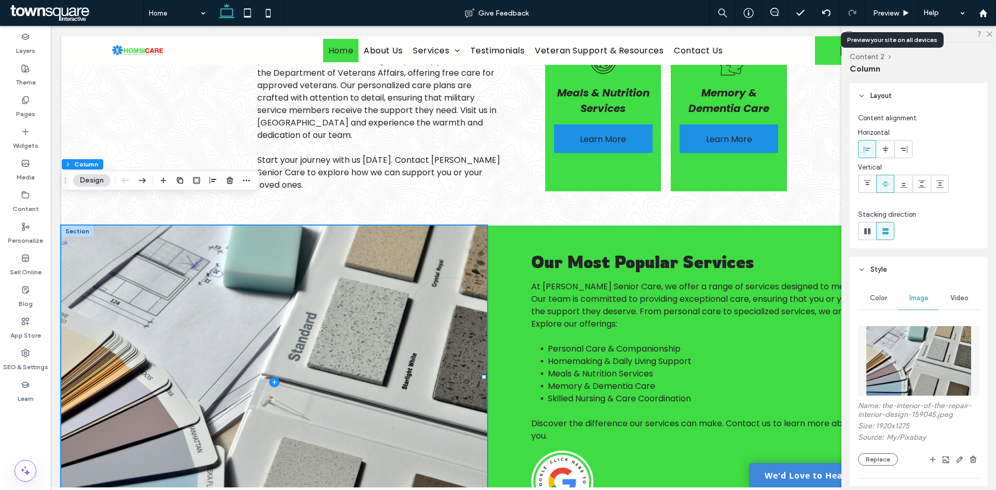
click at [904, 349] on img at bounding box center [919, 361] width 106 height 71
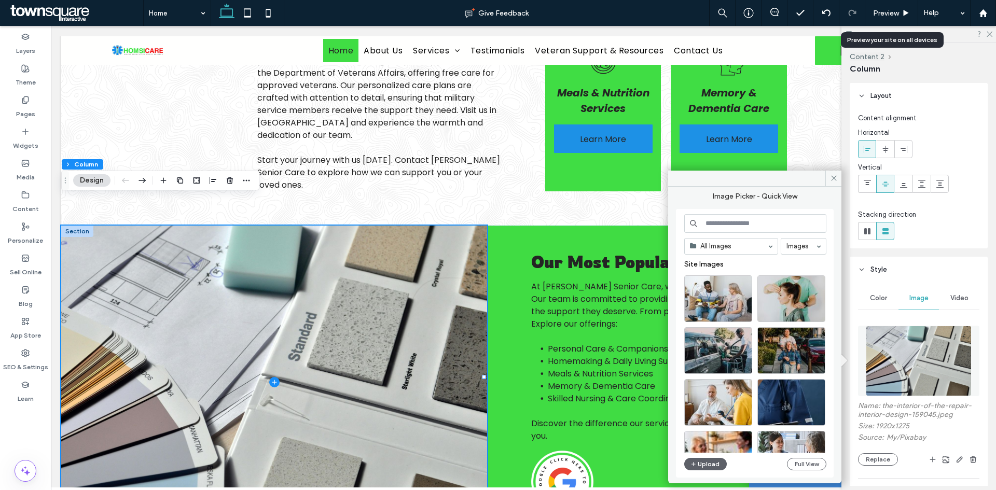
click at [777, 223] on input at bounding box center [756, 223] width 142 height 19
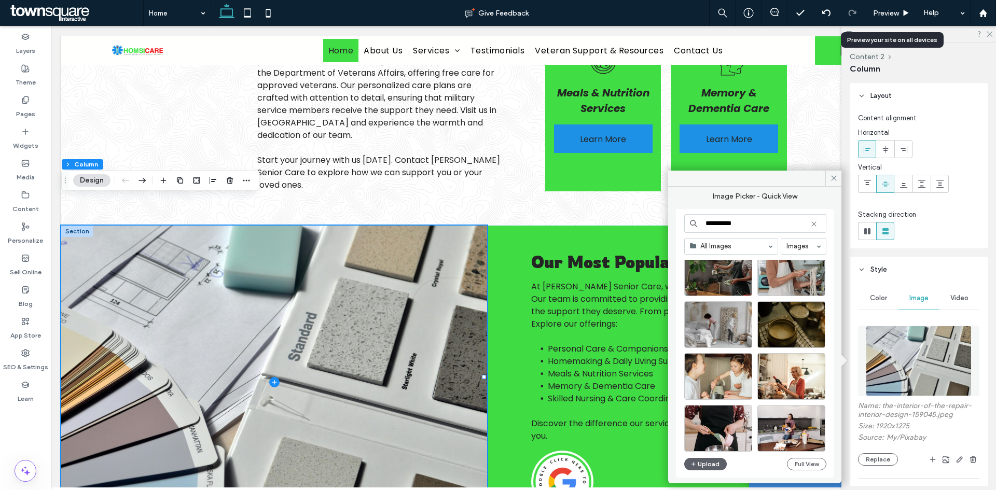
scroll to position [662, 0]
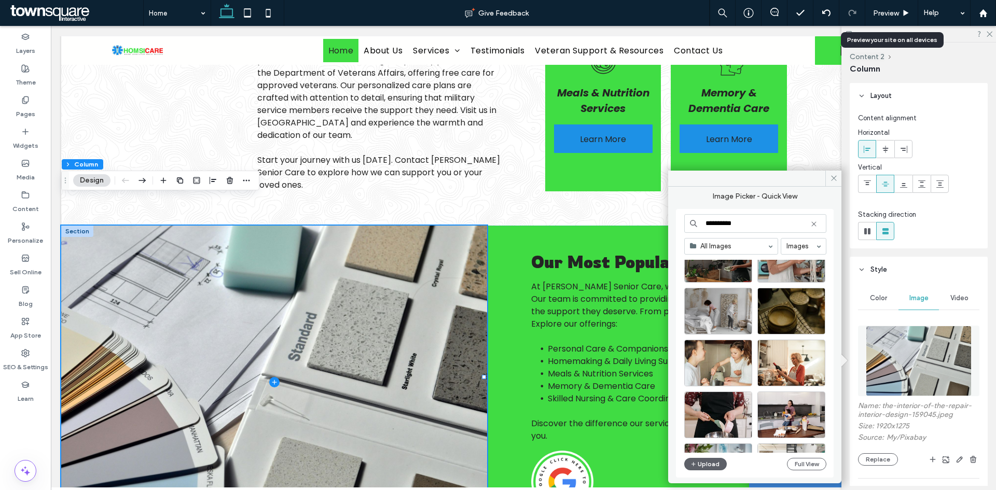
click at [776, 218] on input "**********" at bounding box center [756, 223] width 142 height 19
type input "*"
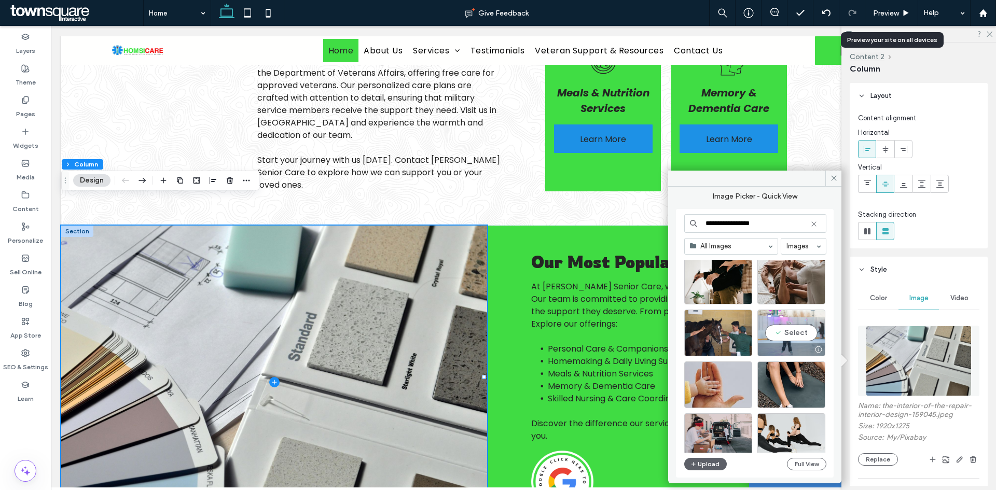
scroll to position [311, 0]
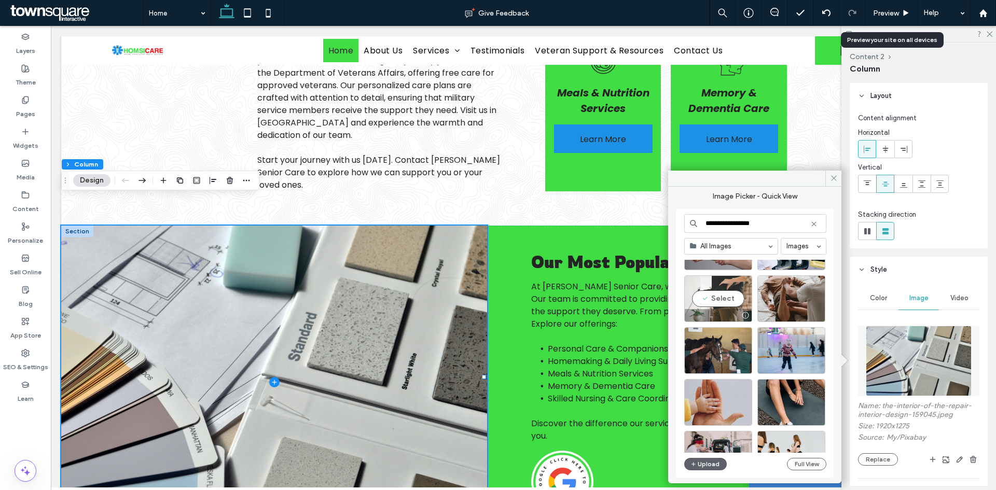
type input "**********"
click at [735, 300] on div "Select" at bounding box center [719, 299] width 68 height 47
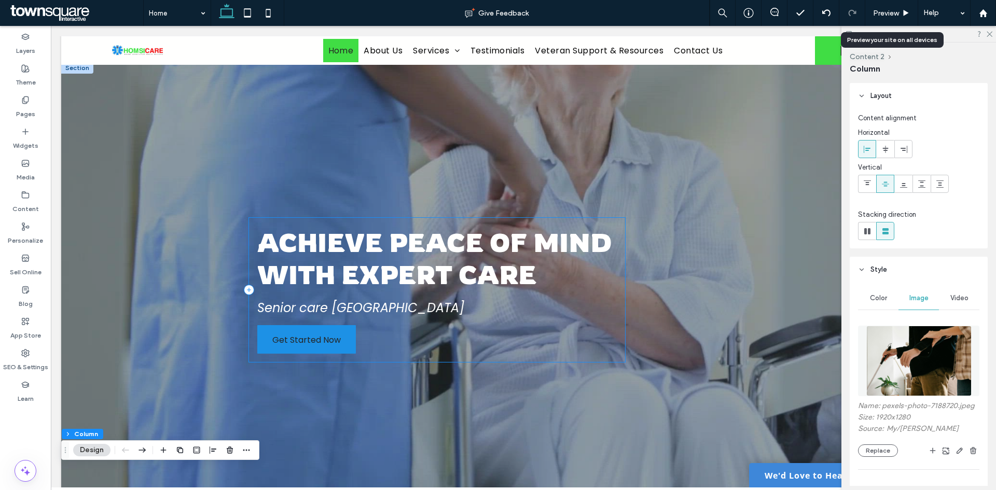
scroll to position [0, 0]
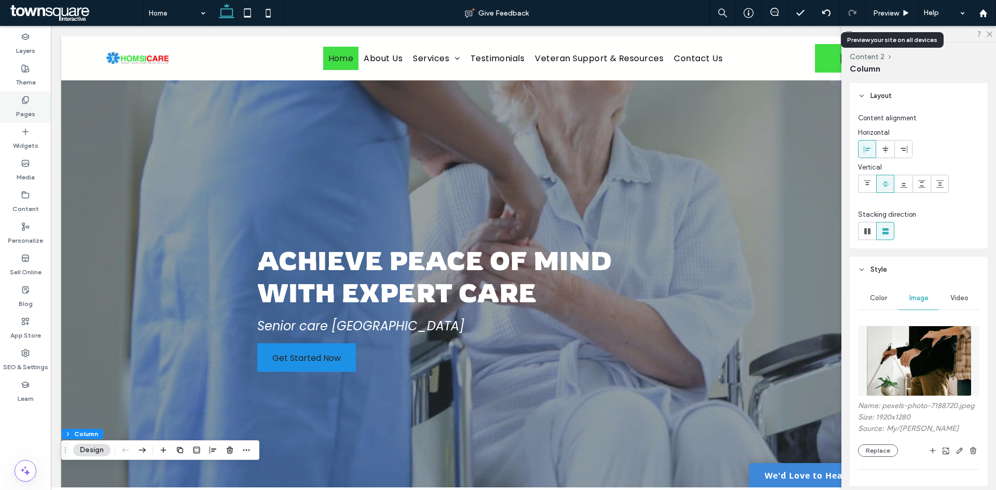
click at [42, 104] on div "Pages" at bounding box center [25, 107] width 51 height 32
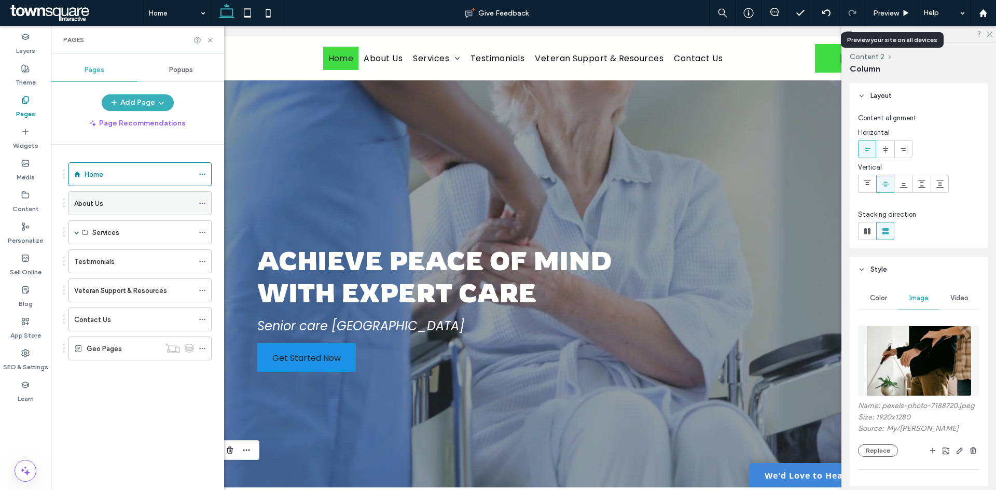
click at [126, 197] on div "About Us" at bounding box center [133, 203] width 119 height 23
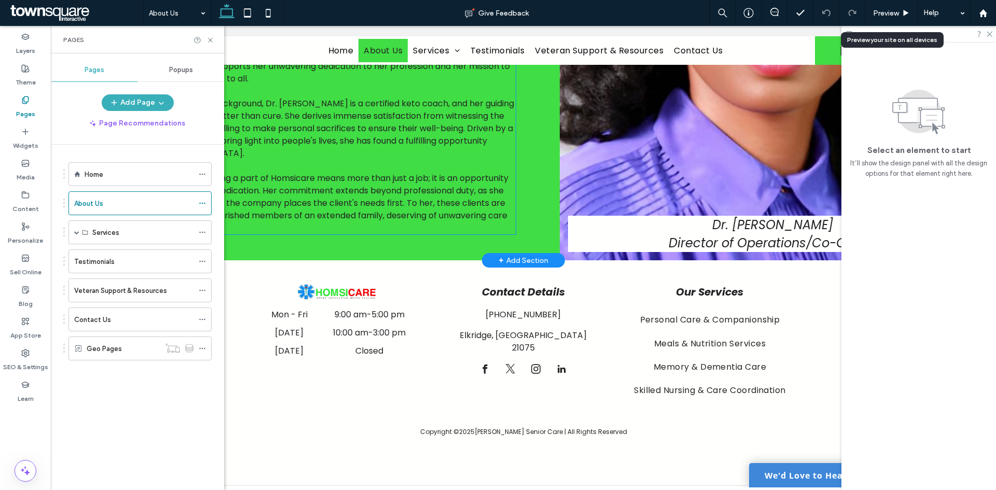
scroll to position [2387, 0]
click at [76, 228] on span at bounding box center [76, 232] width 5 height 23
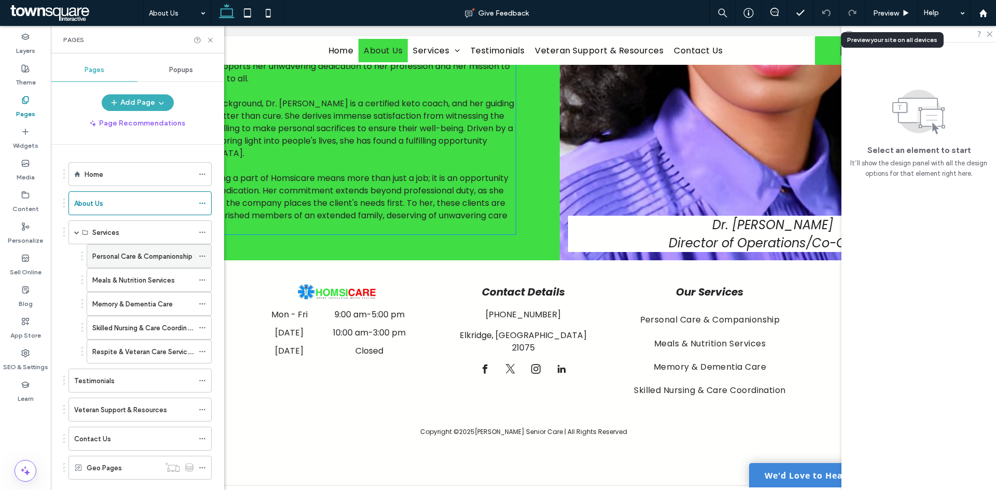
click at [123, 255] on label "Personal Care & Companionship" at bounding box center [142, 257] width 100 height 18
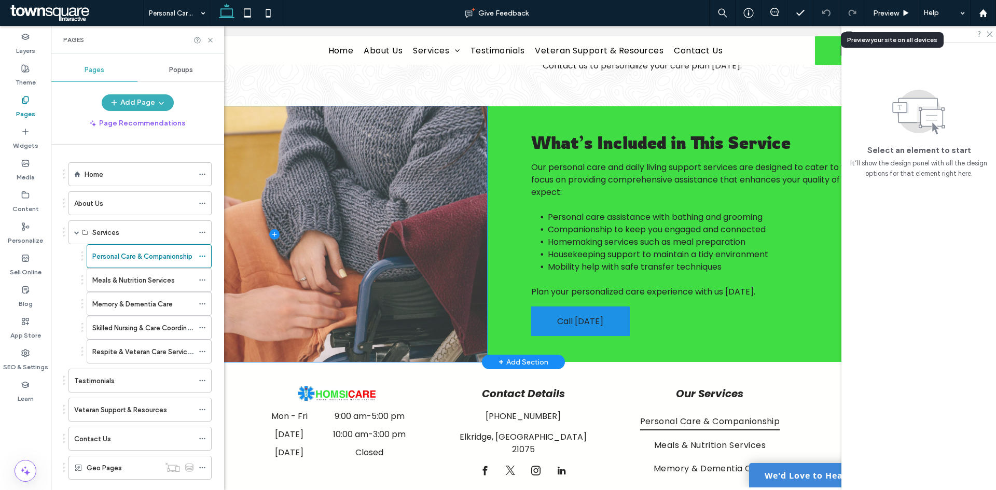
scroll to position [339, 0]
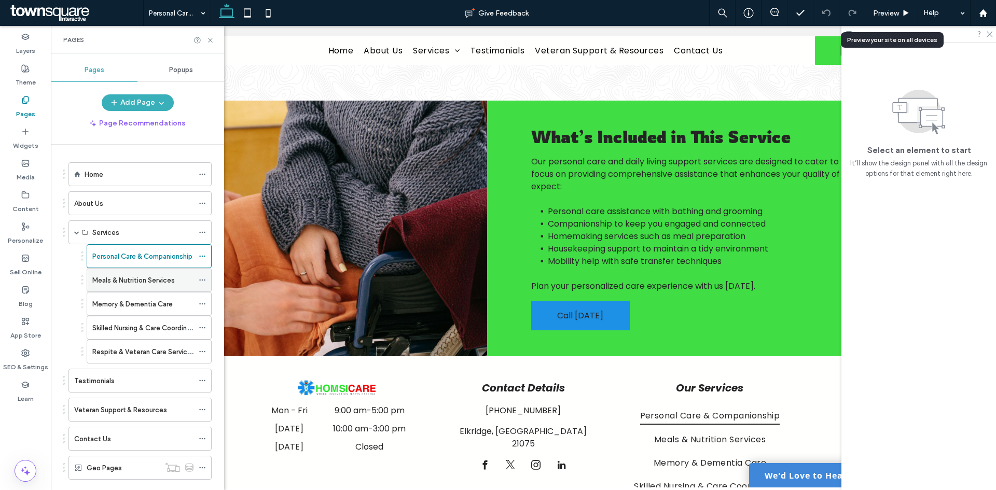
click at [150, 277] on label "Meals & Nutrition Services" at bounding box center [133, 280] width 83 height 18
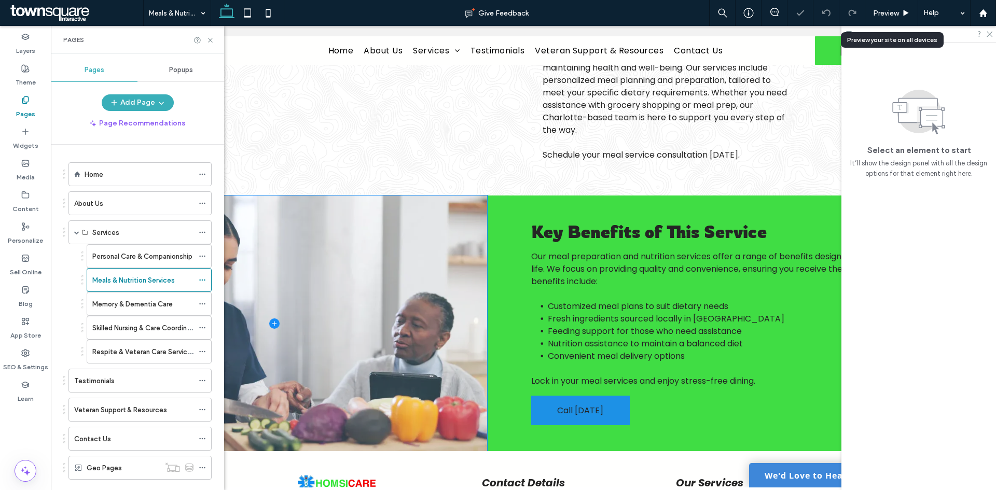
scroll to position [296, 0]
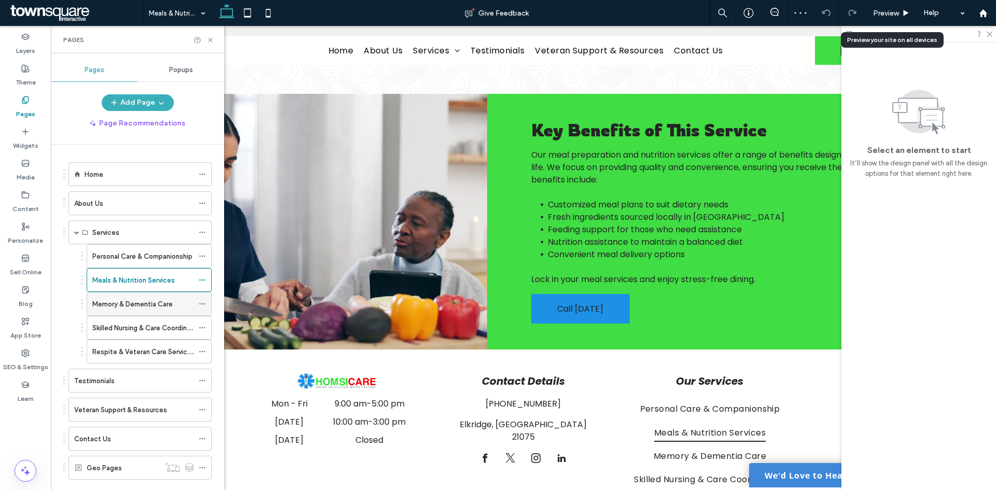
click at [123, 311] on div "Memory & Dementia Care" at bounding box center [142, 304] width 101 height 23
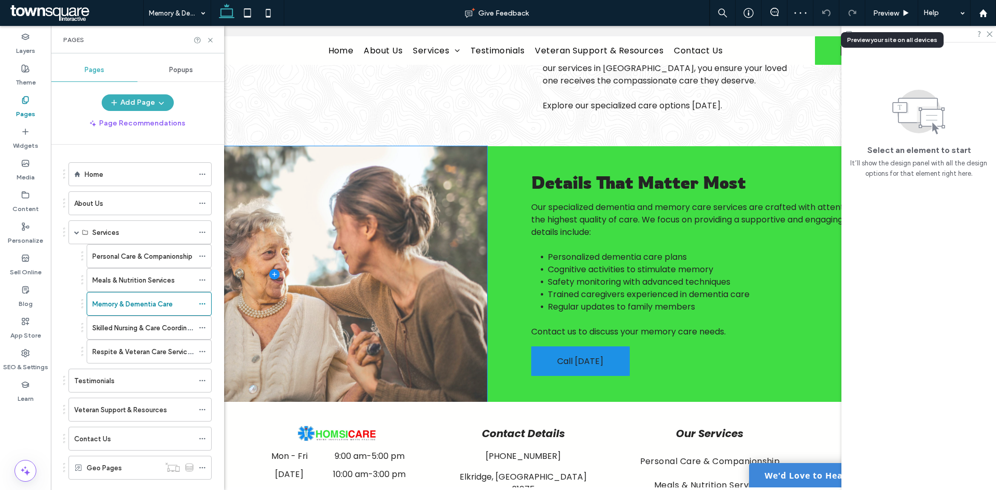
scroll to position [244, 0]
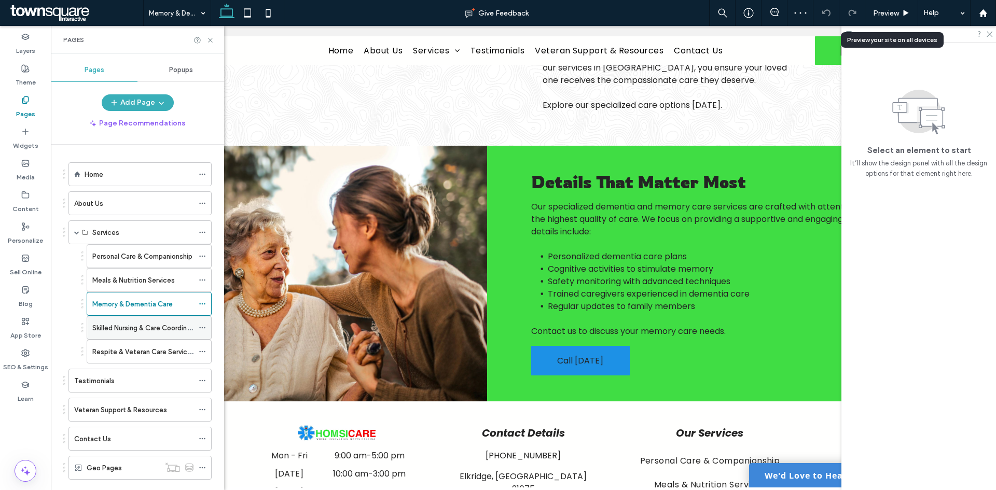
click at [152, 336] on div "Skilled Nursing & Care Coordination" at bounding box center [142, 328] width 101 height 23
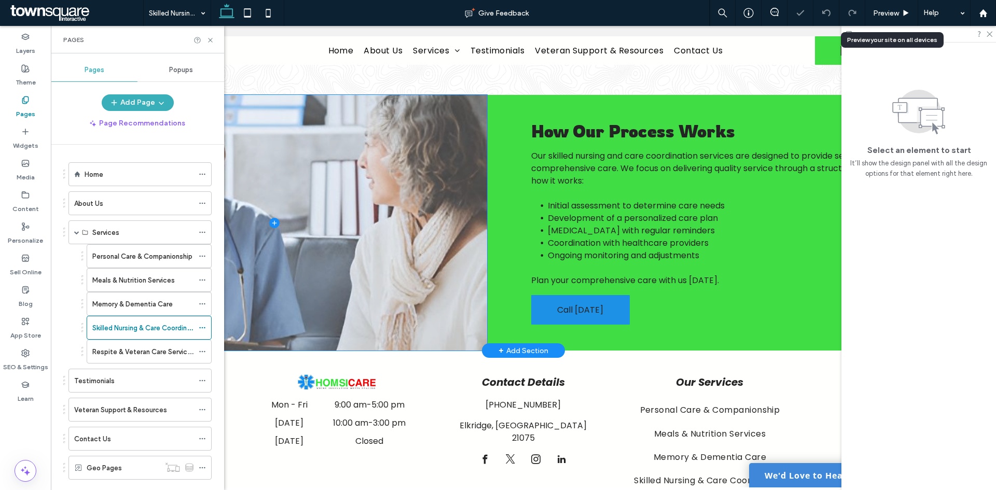
scroll to position [296, 0]
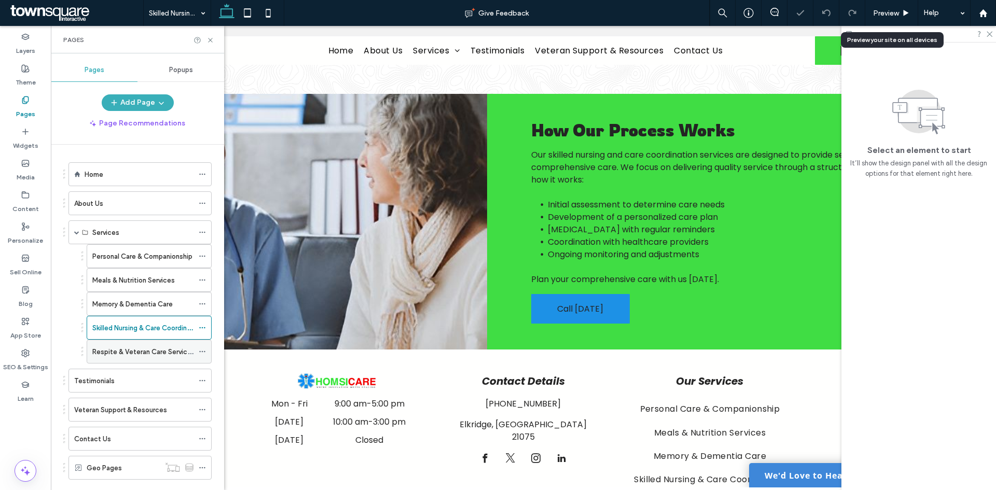
click at [138, 343] on div "Respite & Veteran Care Services" at bounding box center [142, 351] width 101 height 23
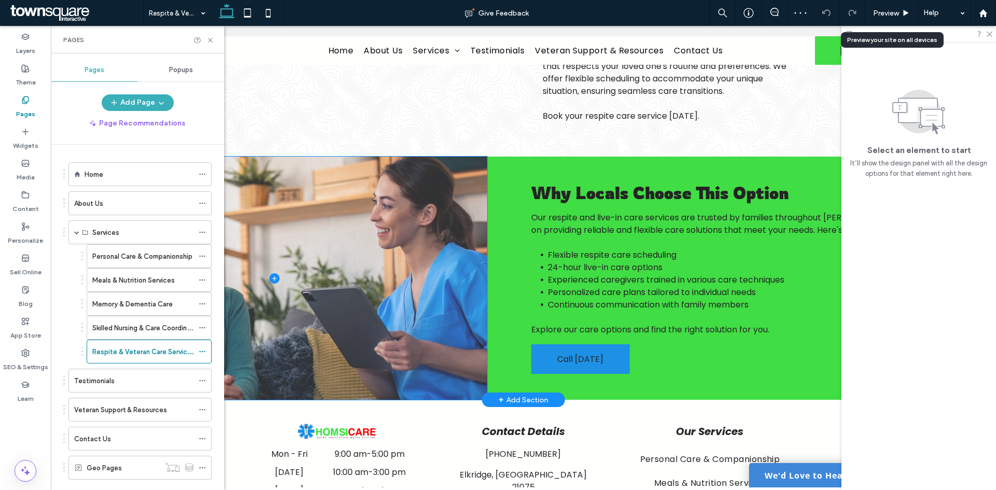
scroll to position [244, 0]
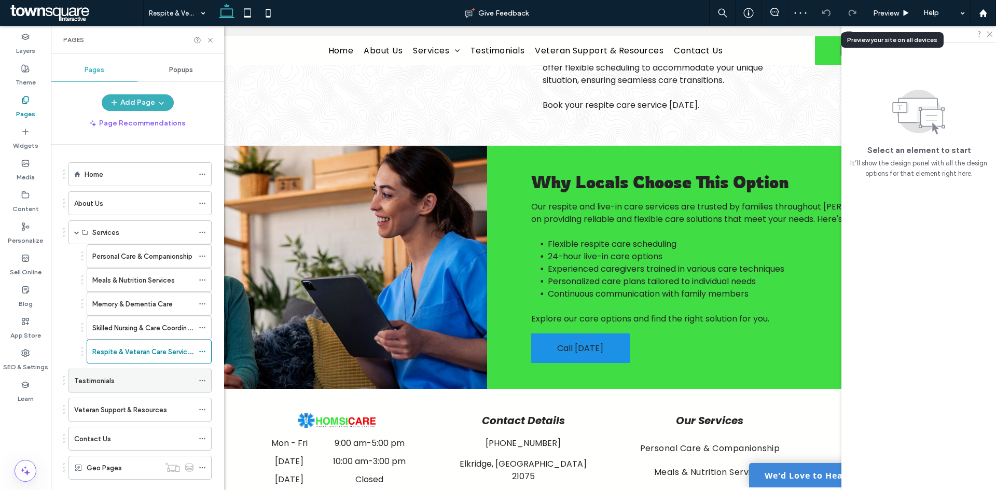
click at [125, 382] on div "Testimonials" at bounding box center [133, 381] width 119 height 11
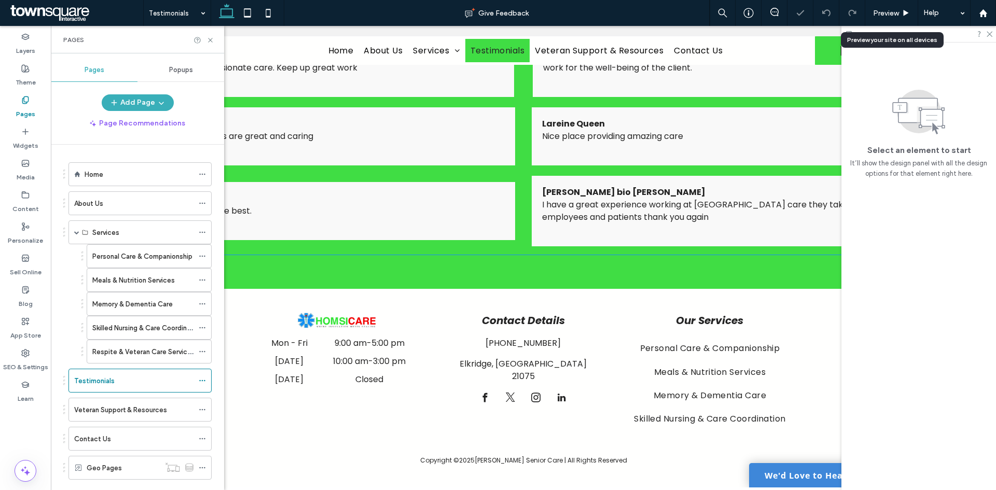
scroll to position [391, 0]
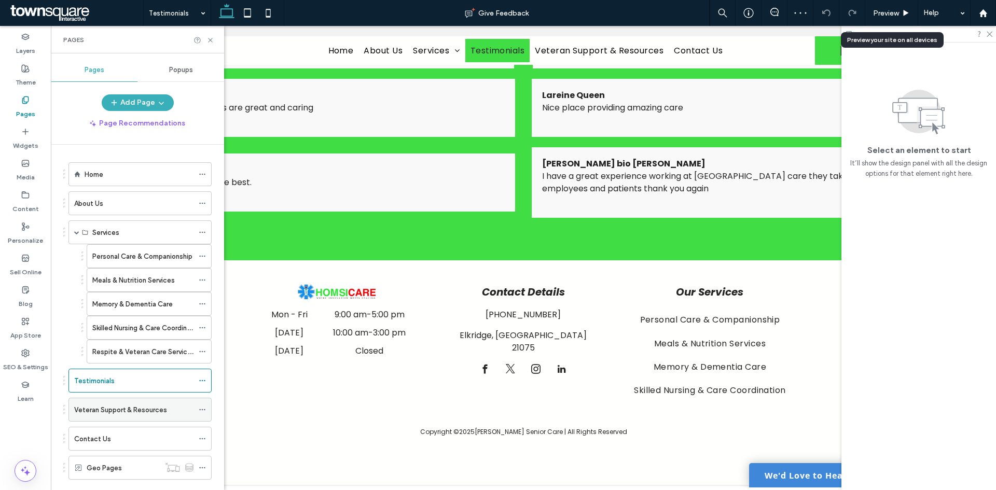
click at [120, 401] on div "Veteran Support & Resources" at bounding box center [133, 410] width 119 height 23
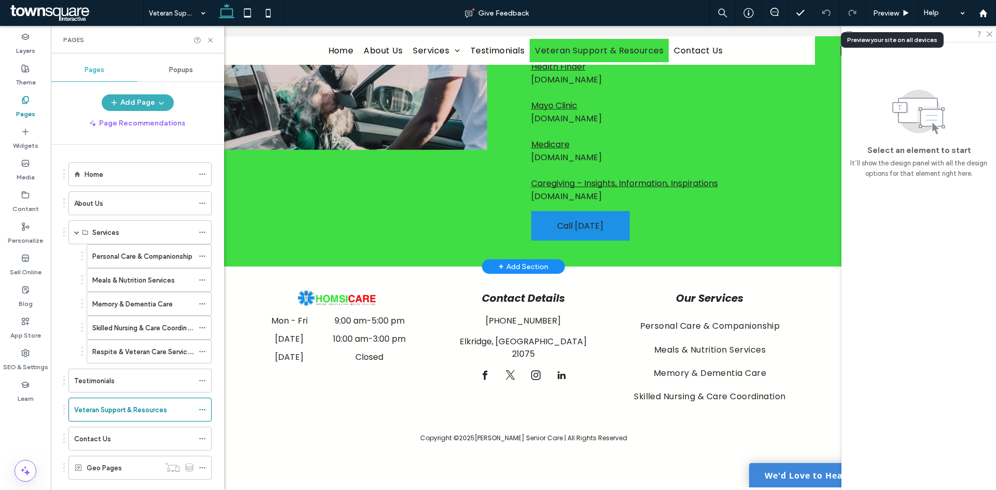
scroll to position [1767, 0]
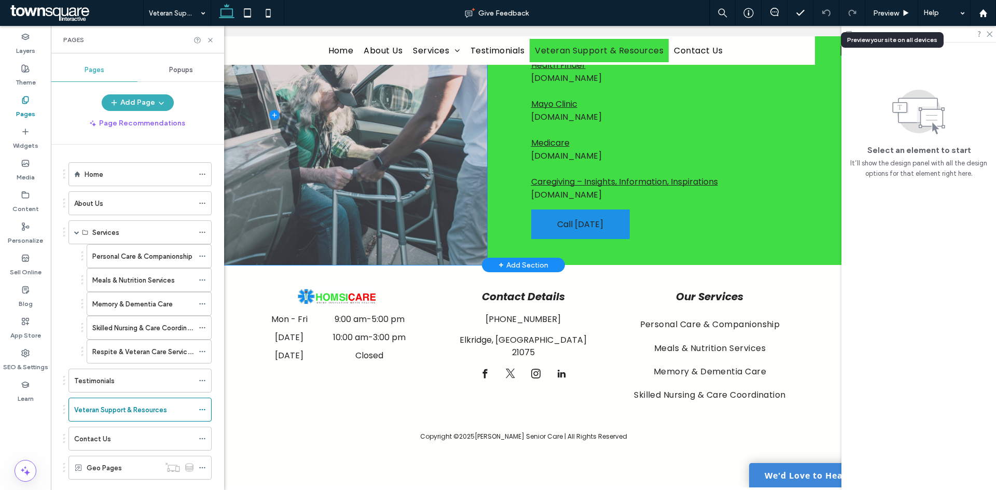
click at [366, 144] on span at bounding box center [274, 115] width 426 height 300
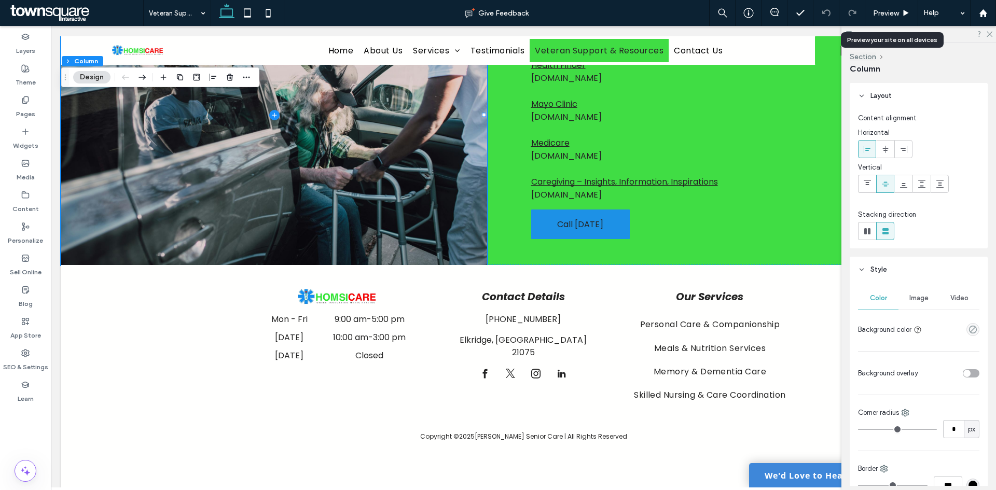
click at [916, 301] on span "Image" at bounding box center [919, 298] width 19 height 8
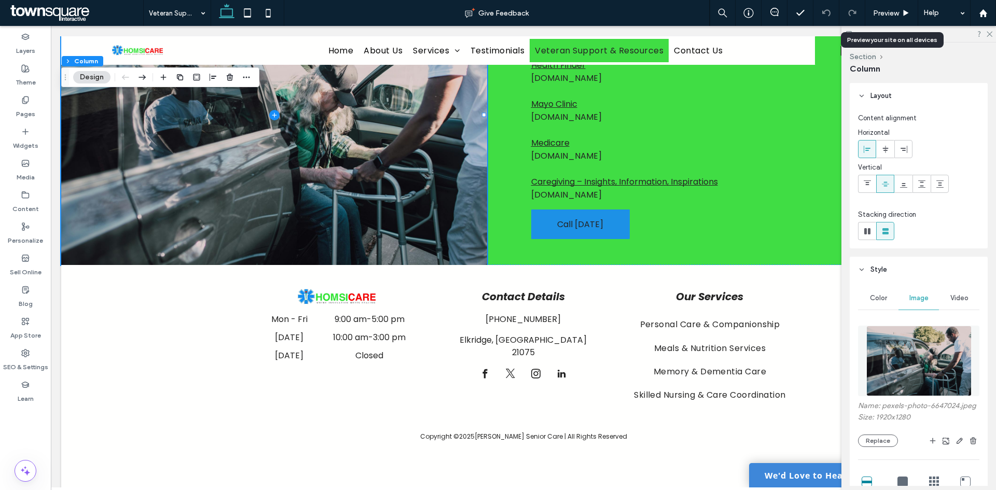
click at [919, 339] on img at bounding box center [919, 361] width 105 height 71
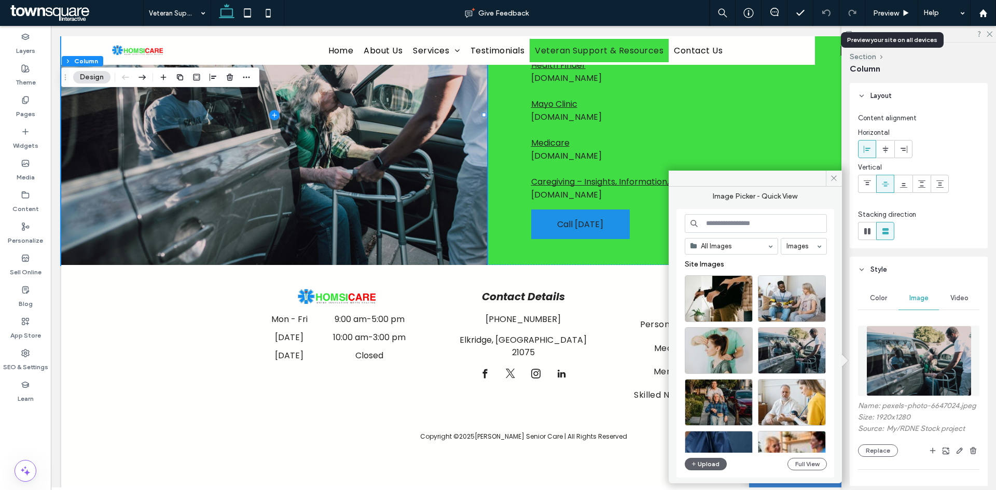
click at [761, 229] on input at bounding box center [756, 223] width 142 height 19
type input "*"
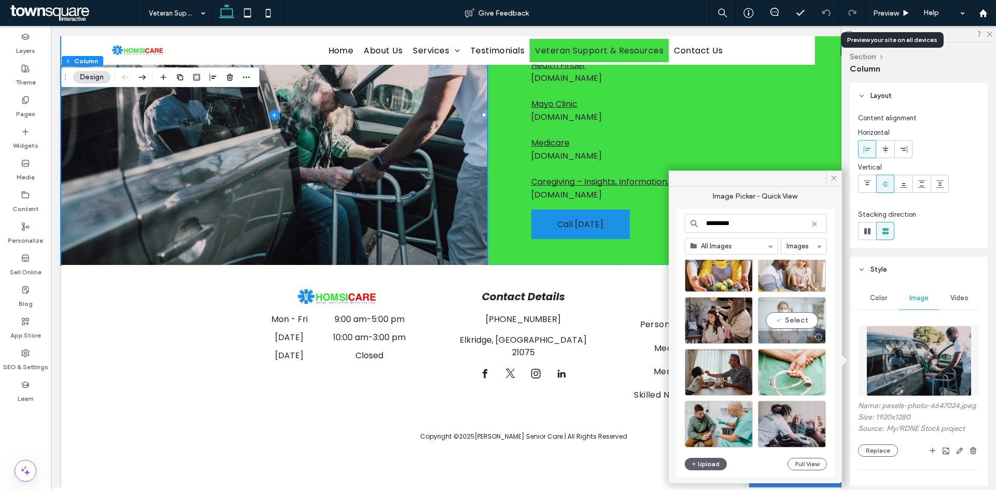
scroll to position [4410, 0]
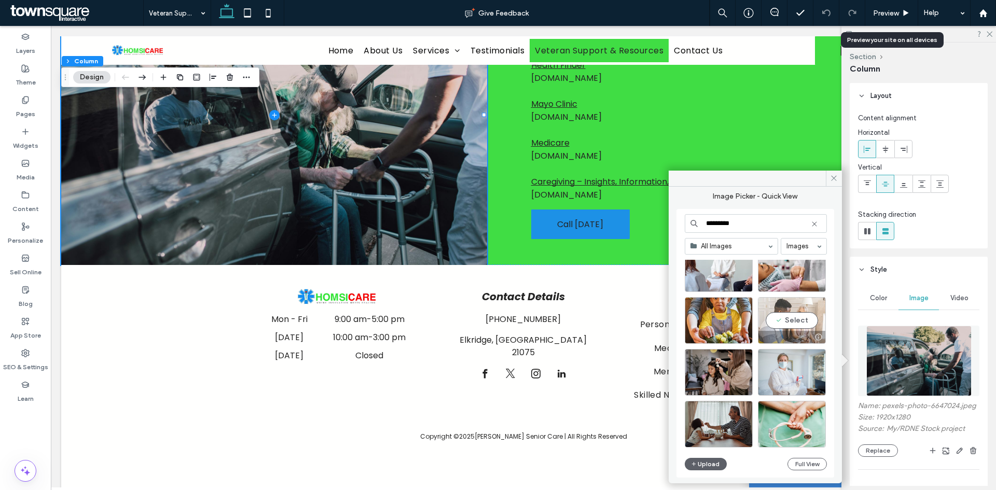
type input "*********"
click at [791, 322] on div "Select" at bounding box center [792, 320] width 68 height 47
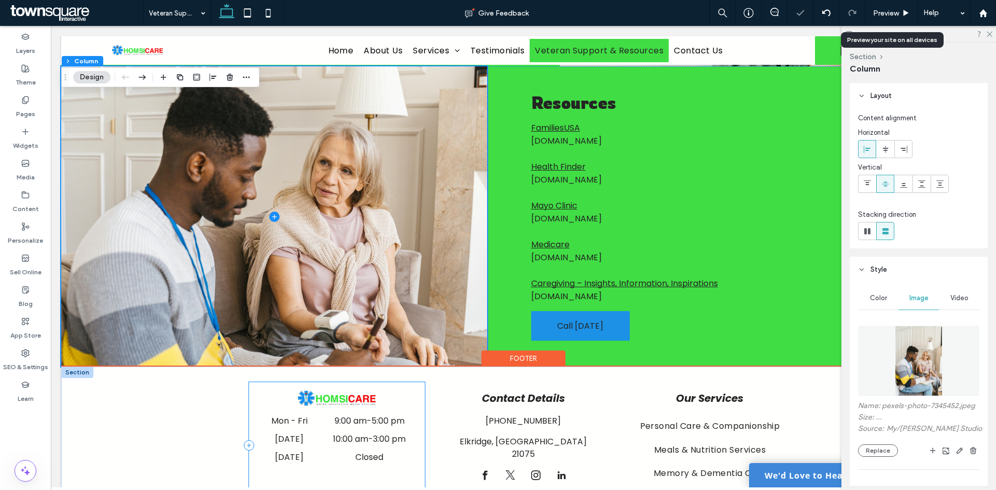
scroll to position [1663, 0]
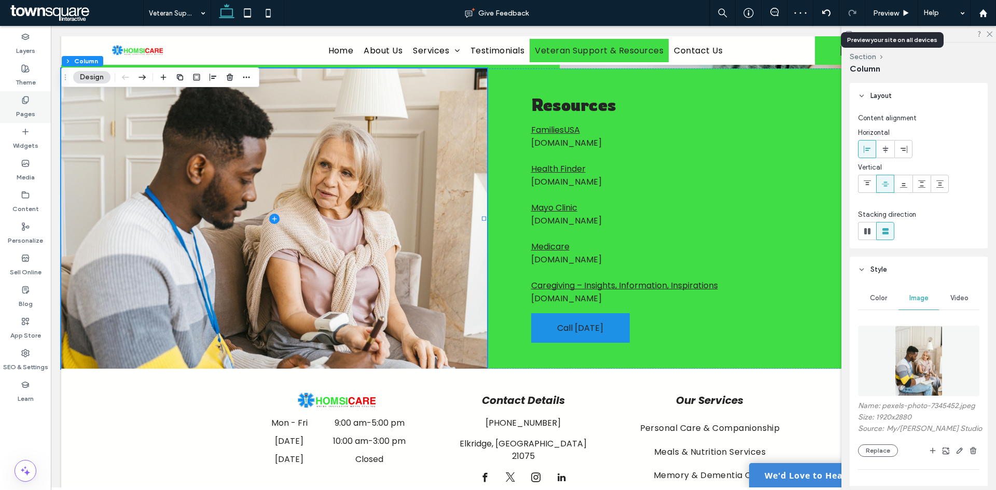
click at [30, 100] on div "Pages" at bounding box center [25, 107] width 51 height 32
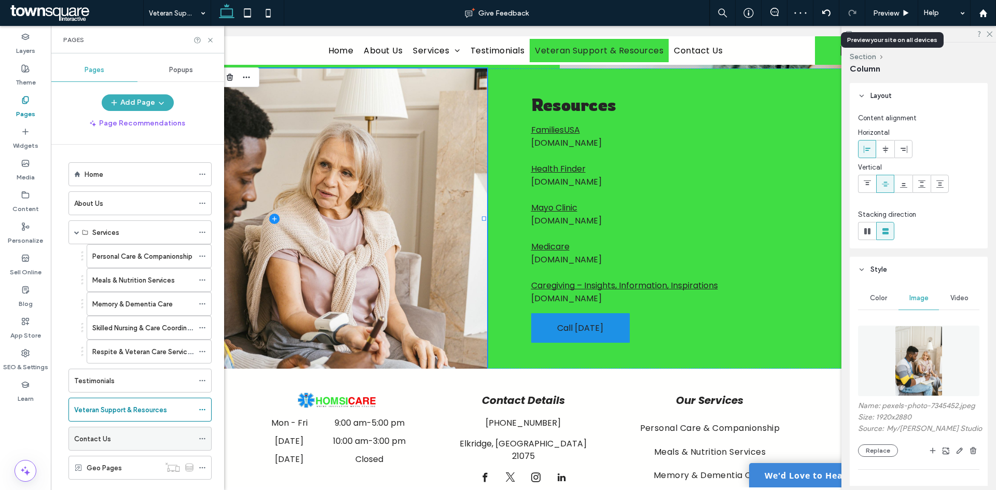
click at [119, 440] on div "Contact Us" at bounding box center [133, 439] width 119 height 11
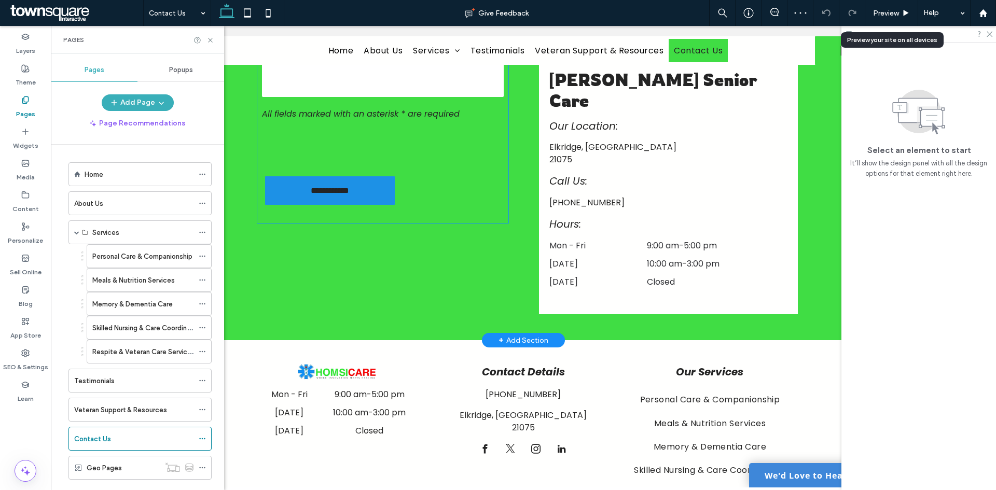
scroll to position [432, 0]
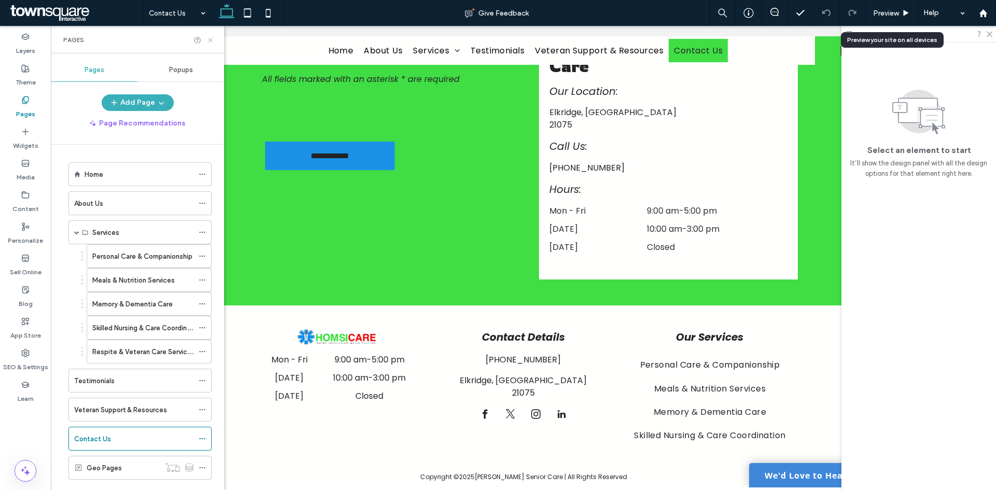
click at [208, 39] on icon at bounding box center [211, 40] width 8 height 8
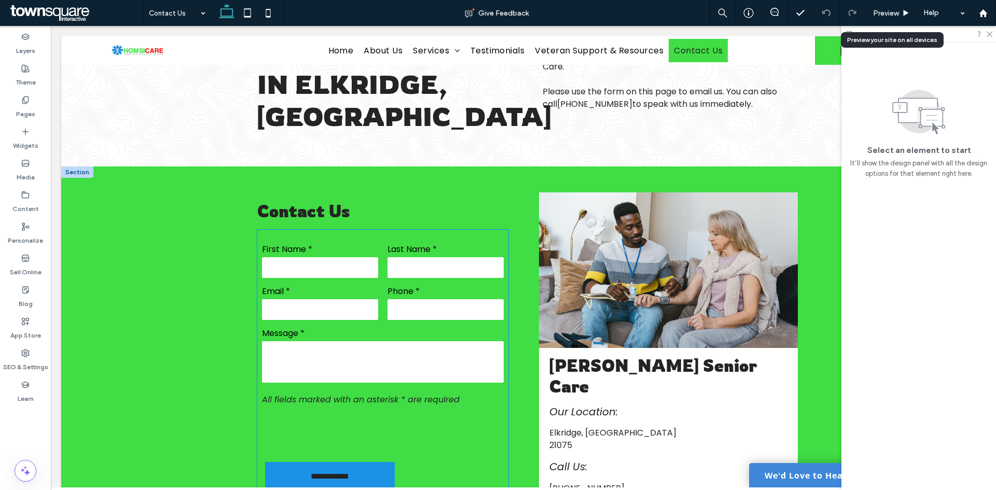
scroll to position [17, 0]
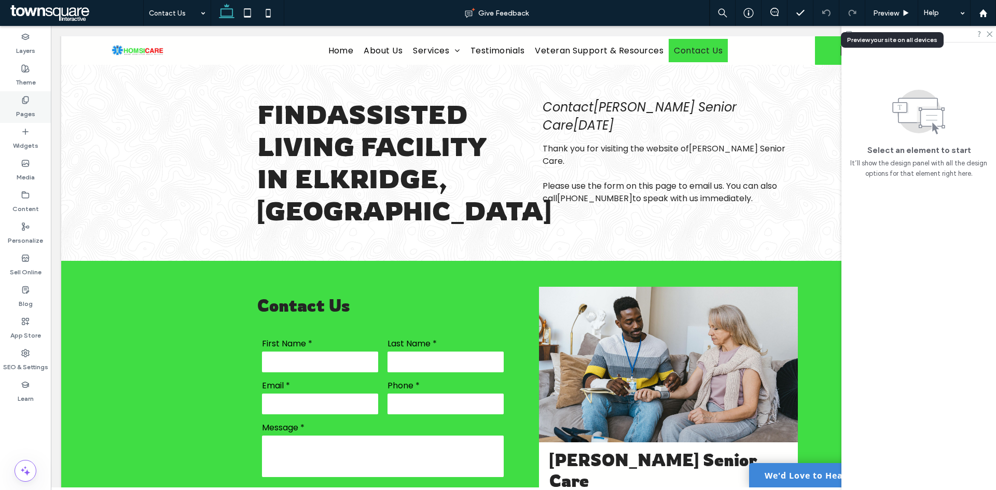
click at [23, 111] on label "Pages" at bounding box center [25, 111] width 19 height 15
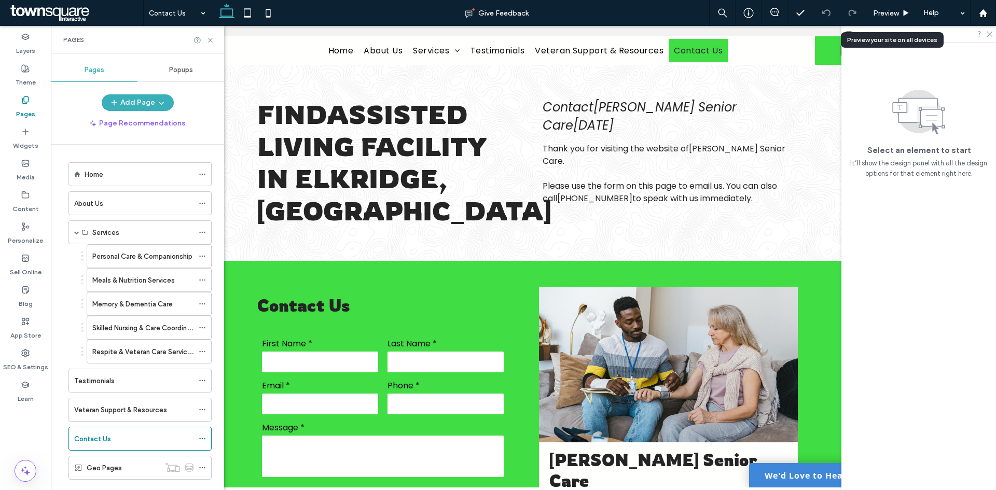
click at [126, 171] on div "Home" at bounding box center [139, 174] width 109 height 11
click at [211, 38] on icon at bounding box center [211, 40] width 8 height 8
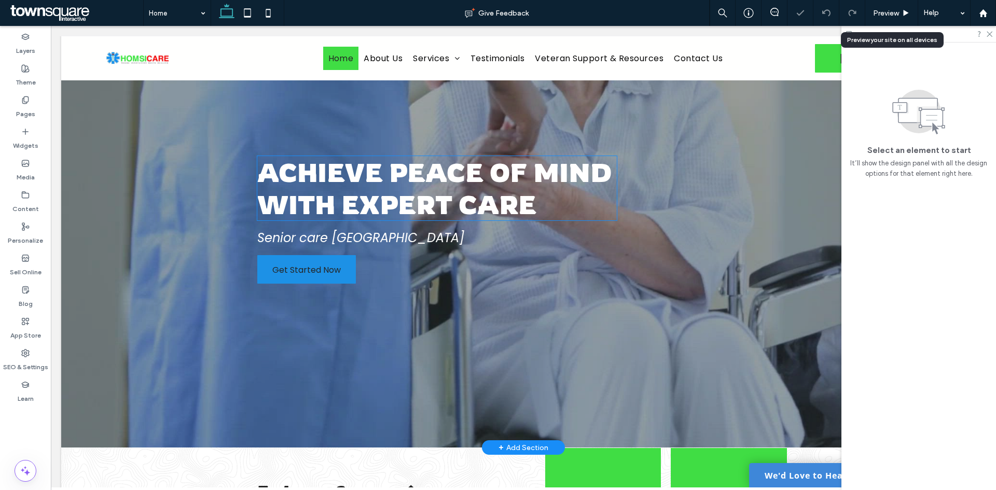
scroll to position [156, 0]
